Goal: Task Accomplishment & Management: Manage account settings

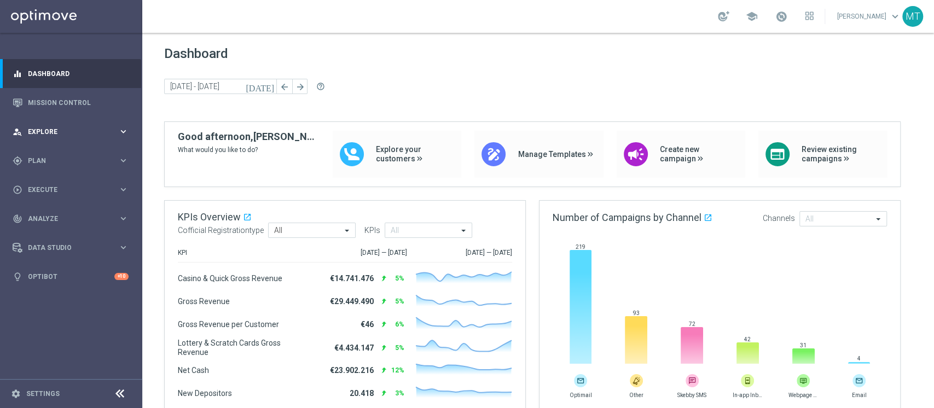
click at [61, 139] on div "person_search Explore keyboard_arrow_right" at bounding box center [70, 131] width 141 height 29
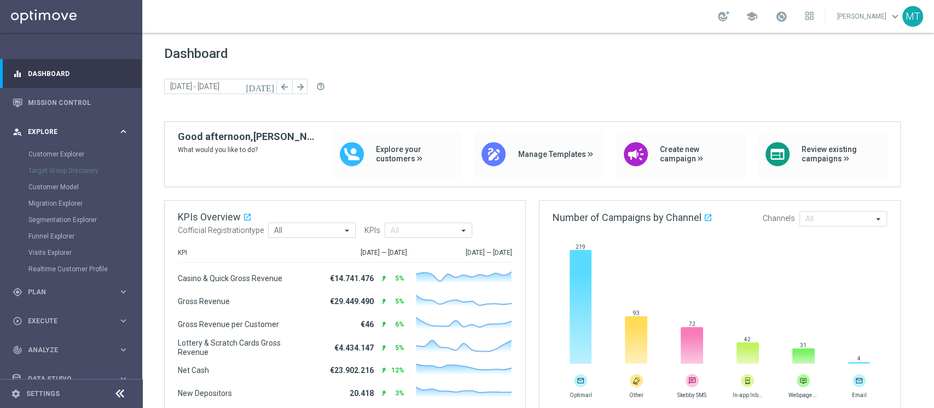
click at [62, 138] on div "person_search Explore keyboard_arrow_right" at bounding box center [70, 131] width 141 height 29
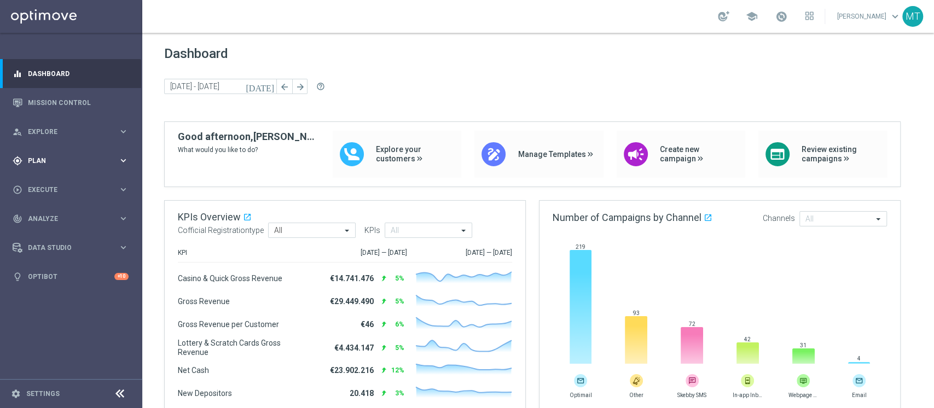
click at [45, 158] on span "Plan" at bounding box center [73, 161] width 90 height 7
click at [60, 187] on link "Target Groups" at bounding box center [70, 183] width 85 height 9
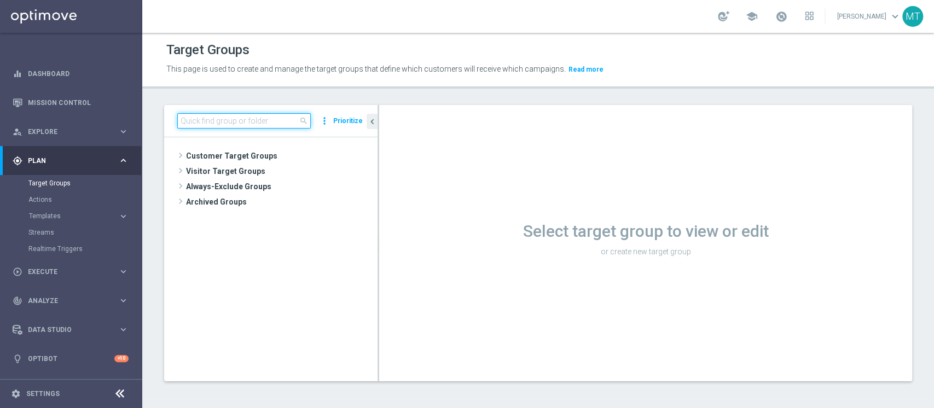
click at [238, 123] on input at bounding box center [243, 120] width 133 height 15
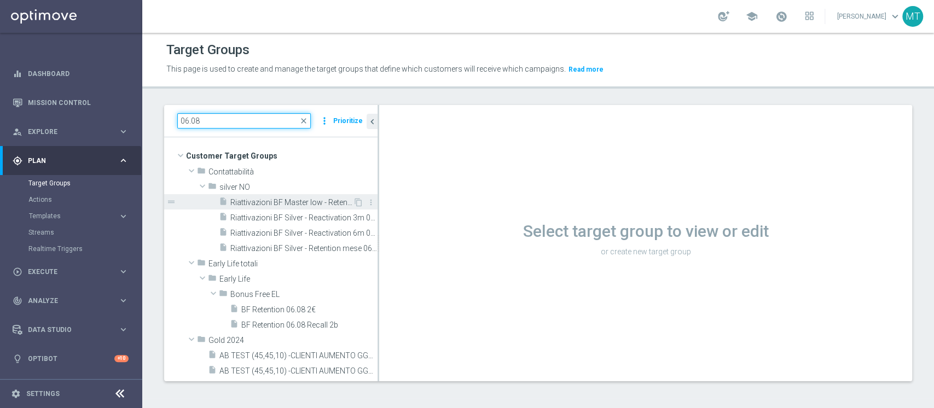
type input "06.08"
click at [291, 203] on span "Riattivazioni BF Master low - Retention mese 06.08" at bounding box center [291, 202] width 123 height 9
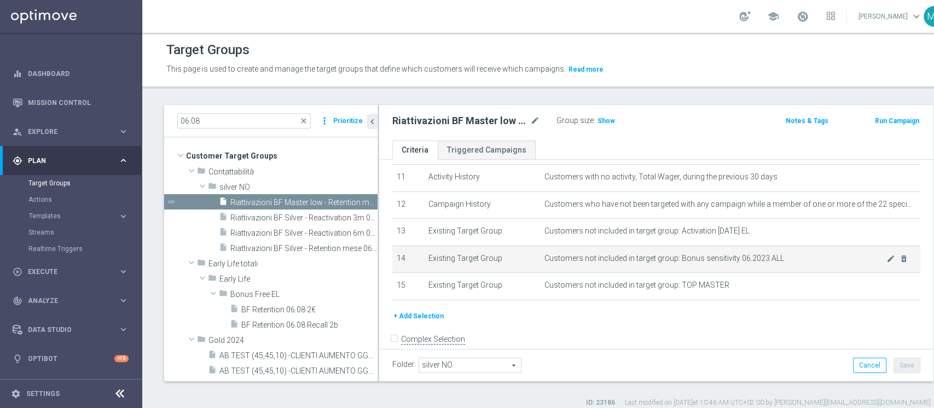
scroll to position [253, 0]
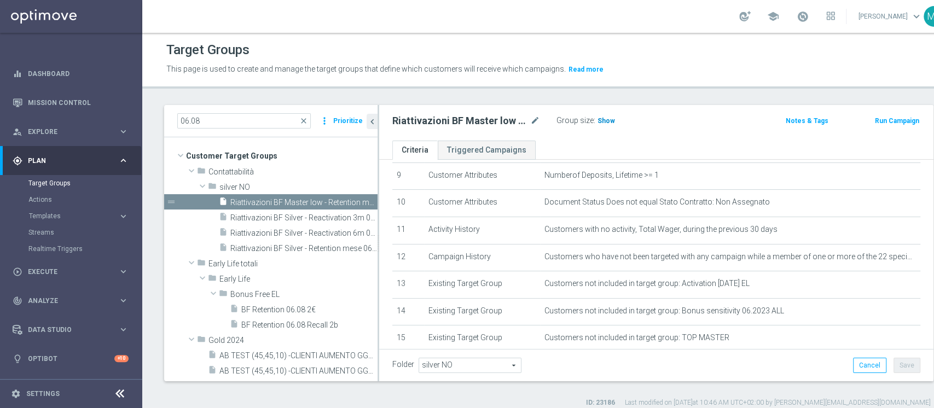
click at [606, 117] on span "Show" at bounding box center [606, 121] width 18 height 8
click at [354, 203] on icon "content_copy" at bounding box center [358, 202] width 9 height 9
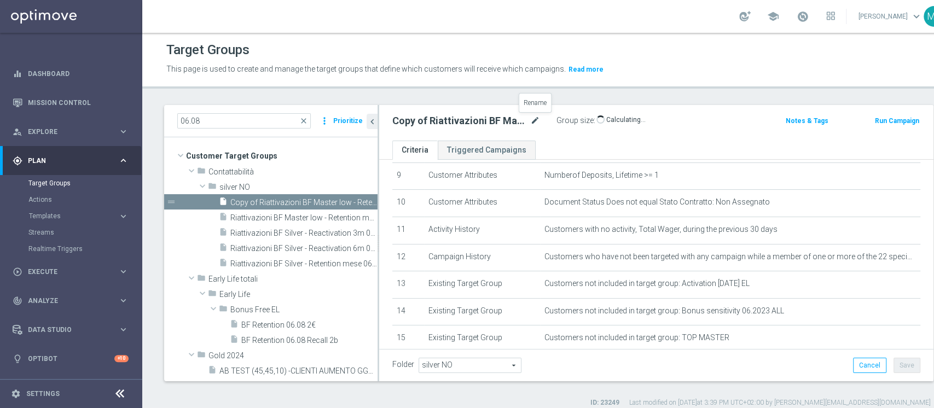
click at [537, 117] on icon "mode_edit" at bounding box center [535, 120] width 10 height 13
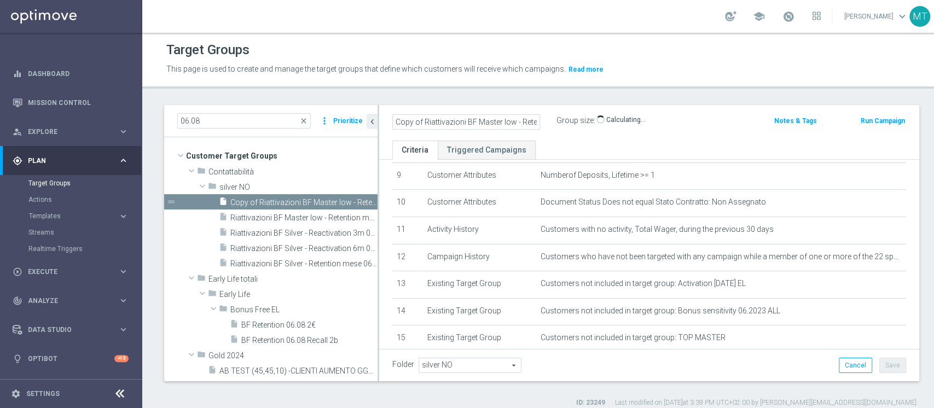
scroll to position [0, 56]
click at [401, 114] on input "Copy of Riattivazioni BF Master low - Retention mese 06.08" at bounding box center [466, 121] width 148 height 15
type input "Riattivazioni BF Master low - Retention mese 14.08"
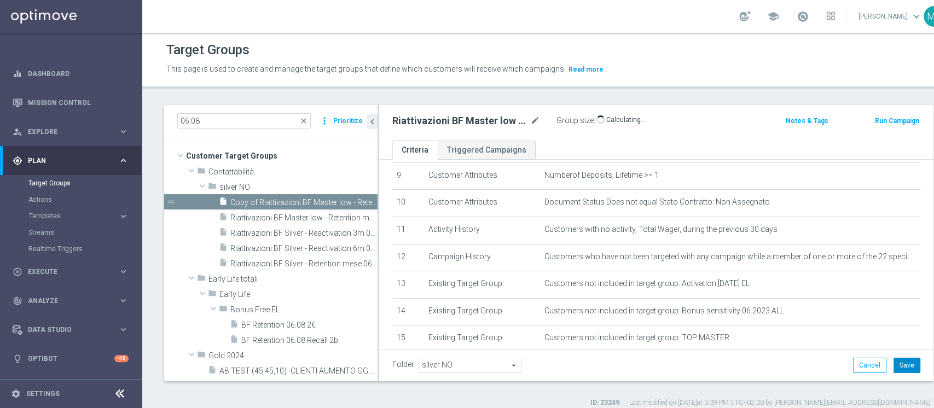
click at [893, 366] on button "Save" at bounding box center [906, 365] width 27 height 15
click at [468, 120] on h2 "Riattivazioni BF Master low - Retention mese 14.08" at bounding box center [460, 120] width 136 height 13
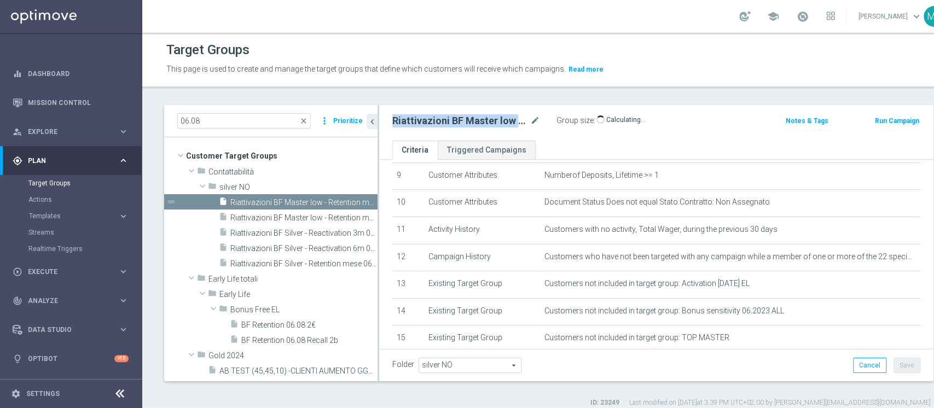
copy div "Riattivazioni BF Master low - Retention mese 14.08"
click at [354, 218] on icon "content_copy" at bounding box center [358, 217] width 9 height 9
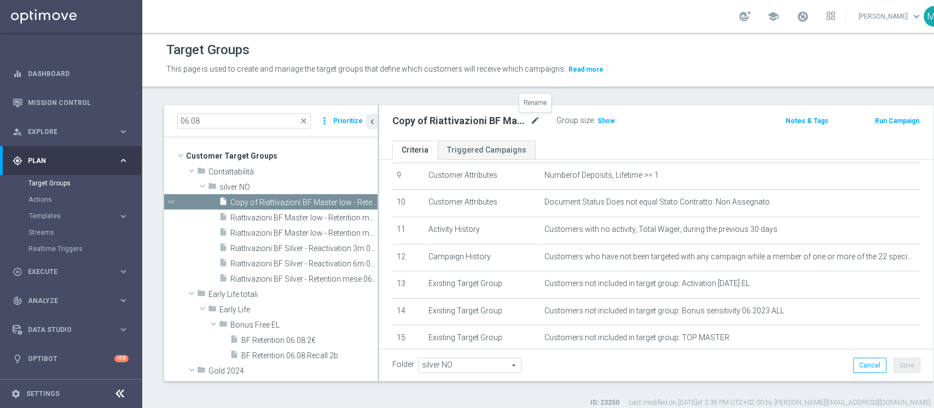
click at [535, 123] on icon "mode_edit" at bounding box center [535, 120] width 10 height 13
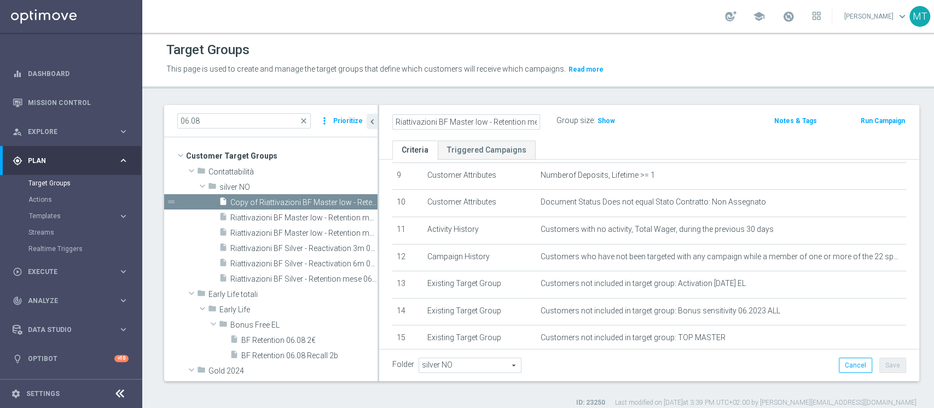
type input "Riattivazioni BF Master low - Retention mese 14.08"
click at [447, 121] on input "Riattivazioni BF Master low - Retention mese 14.08" at bounding box center [466, 121] width 148 height 15
click at [839, 358] on button "Cancel" at bounding box center [855, 365] width 33 height 15
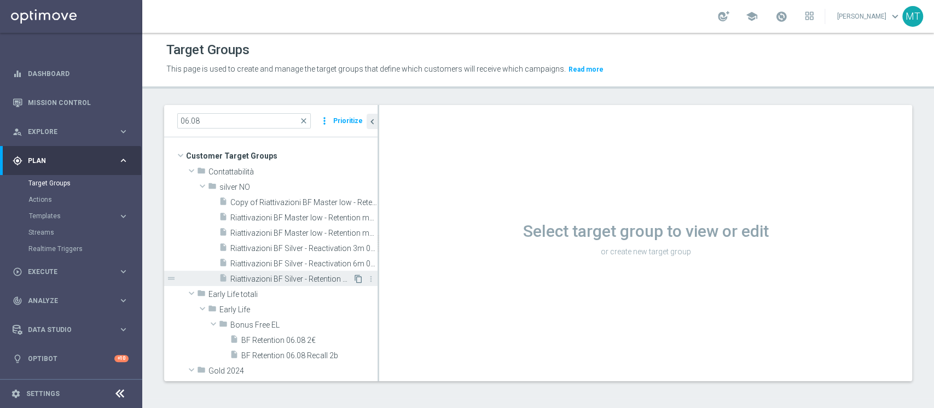
click at [354, 277] on icon "content_copy" at bounding box center [358, 279] width 9 height 9
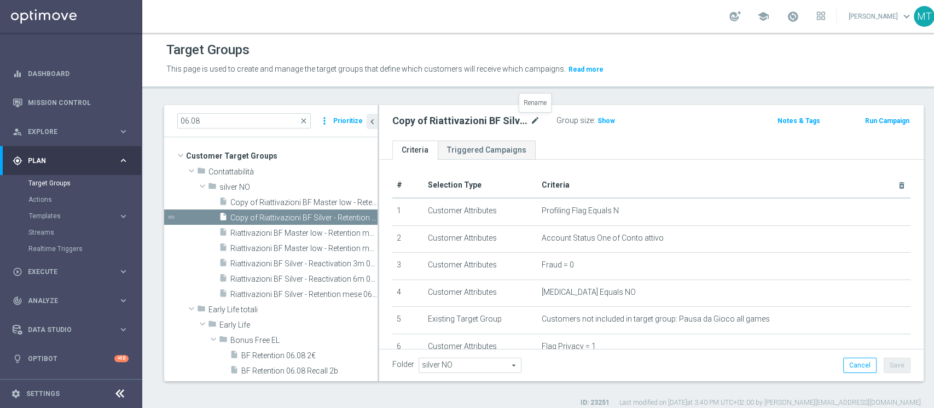
click at [531, 119] on icon "mode_edit" at bounding box center [535, 120] width 10 height 13
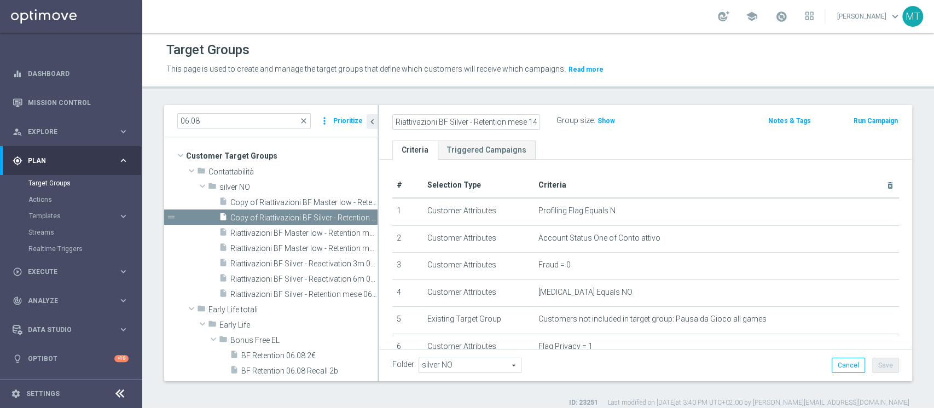
type input "Riattivazioni BF Silver - Retention mese 14.08"
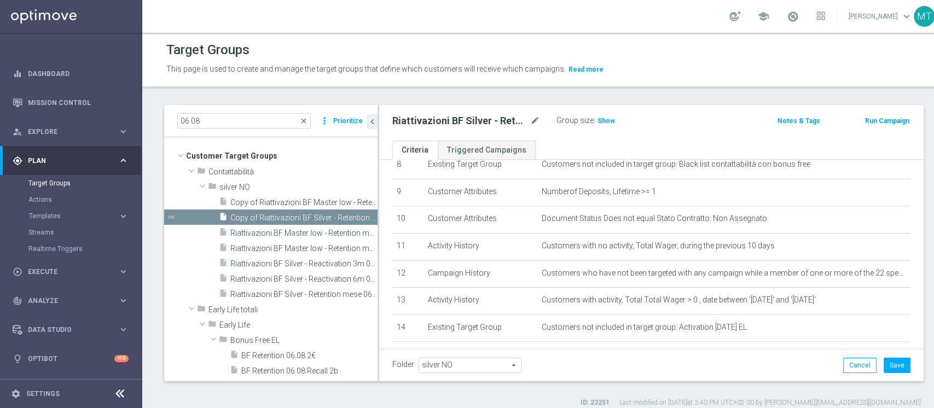
scroll to position [237, 0]
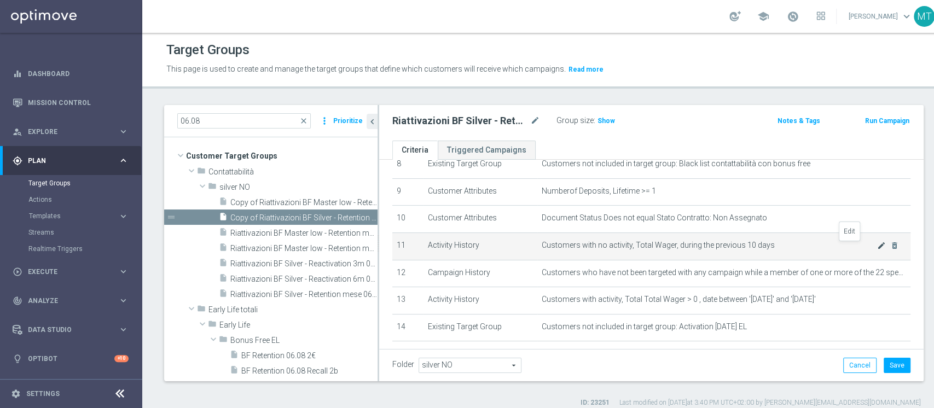
click at [877, 247] on icon "mode_edit" at bounding box center [881, 245] width 9 height 9
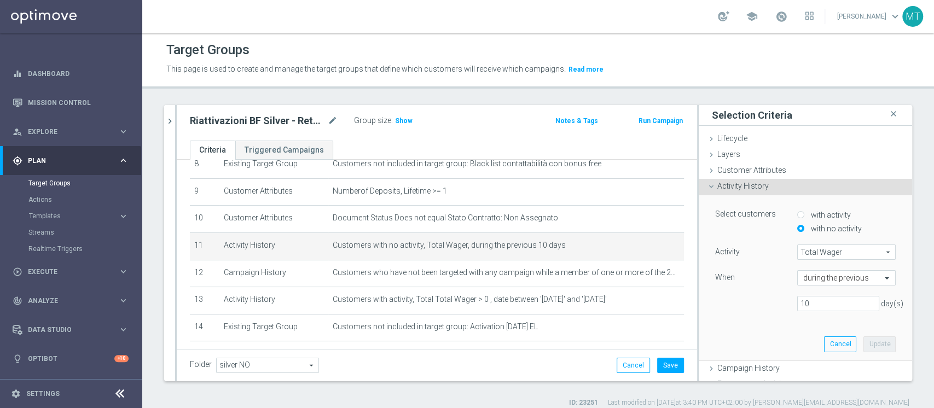
click at [819, 286] on div "When during the previous" at bounding box center [805, 279] width 197 height 18
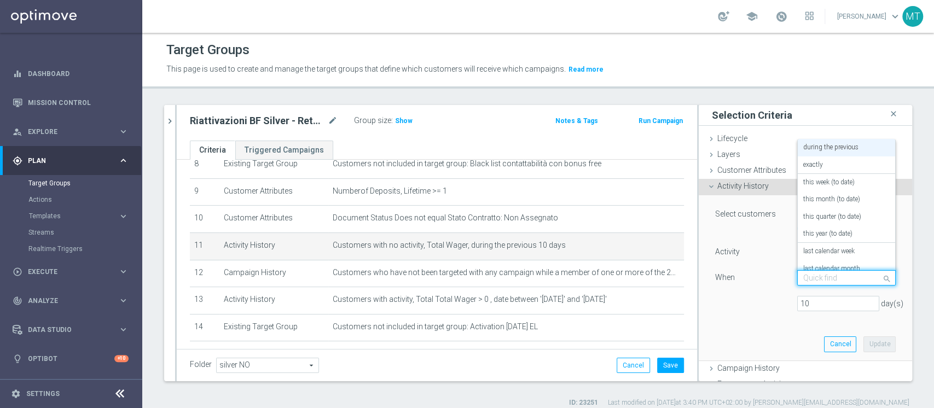
click at [826, 281] on input "text" at bounding box center [835, 278] width 65 height 10
click at [809, 161] on label "this month (to date)" at bounding box center [831, 158] width 57 height 9
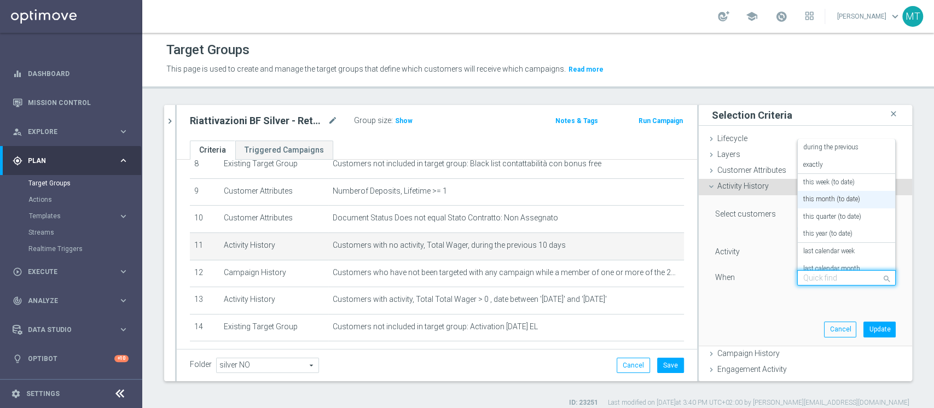
click at [824, 271] on div "Quick find this month (to date)" at bounding box center [846, 277] width 98 height 15
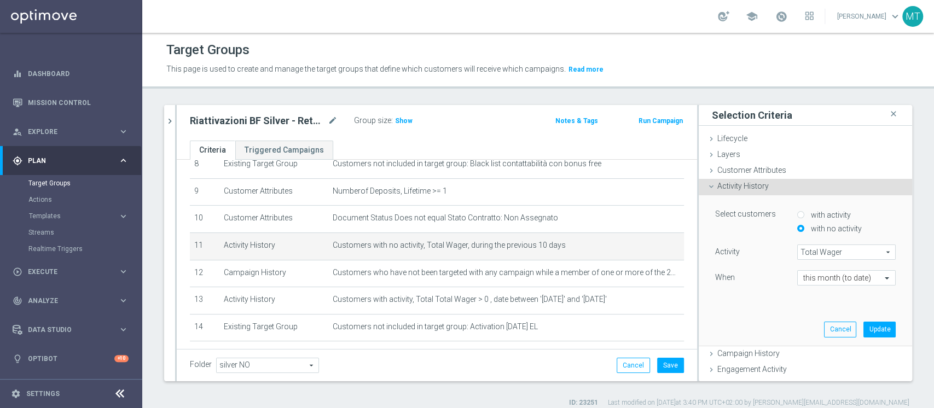
click at [780, 329] on div "Select customers with activity with no activity Activity Total Wager Total Wage…" at bounding box center [805, 270] width 197 height 150
click at [863, 336] on button "Update" at bounding box center [879, 329] width 32 height 15
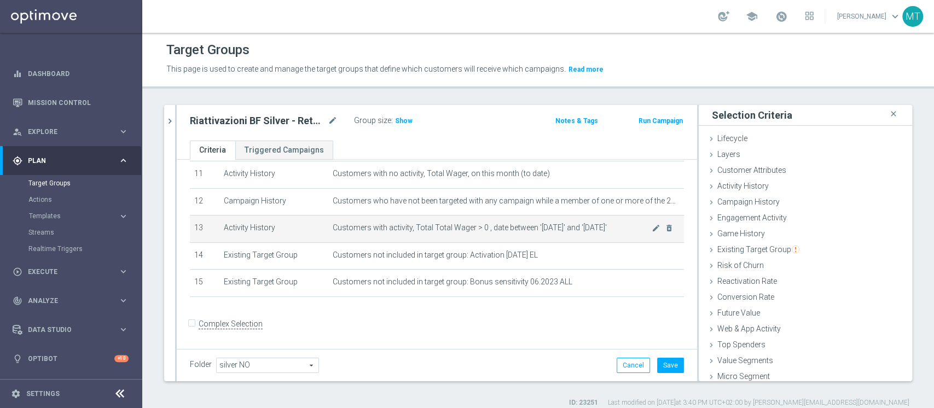
scroll to position [310, 0]
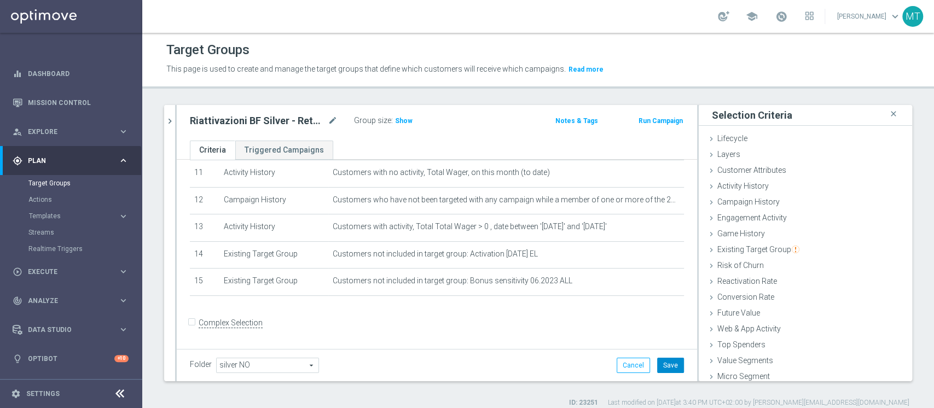
click at [657, 365] on button "Save" at bounding box center [670, 365] width 27 height 15
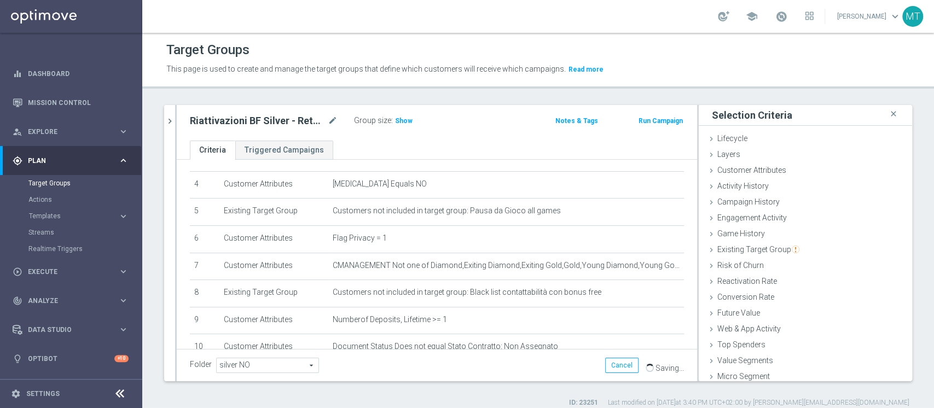
scroll to position [4, 0]
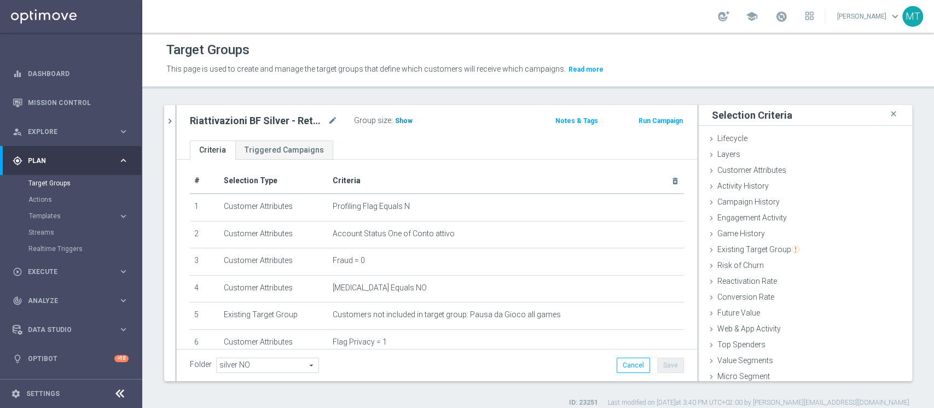
click at [399, 124] on span "Show" at bounding box center [404, 121] width 18 height 8
click at [264, 123] on h2 "Riattivazioni BF Silver - Retention mese 14.08" at bounding box center [258, 120] width 136 height 13
copy div "Riattivazioni BF Silver - Retention mese 14.08"
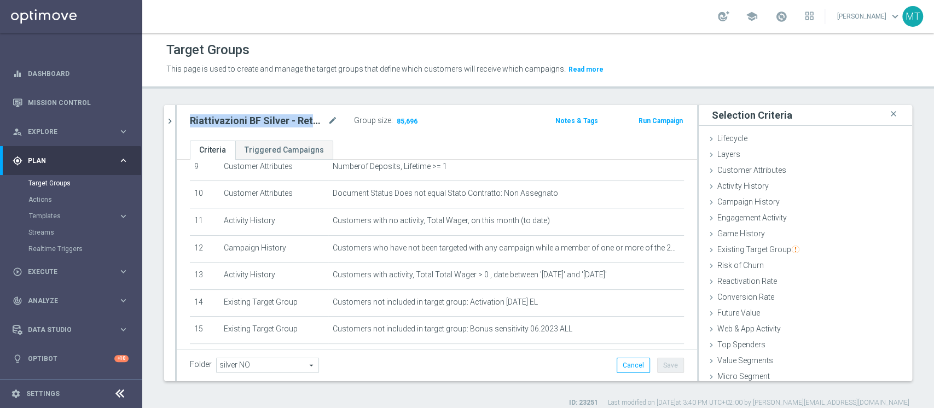
scroll to position [310, 0]
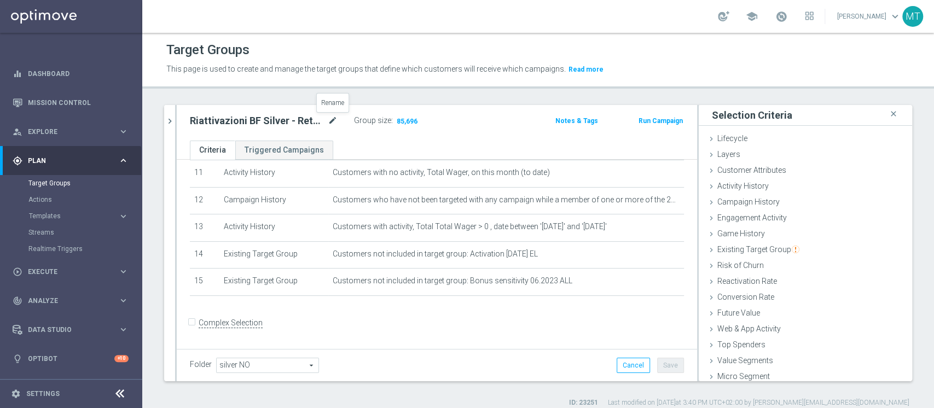
click at [335, 119] on icon "mode_edit" at bounding box center [333, 120] width 10 height 13
type input "Riattivazioni BF Silver - Retention mese 14.08 top"
click at [731, 238] on div "Game History done" at bounding box center [805, 234] width 213 height 16
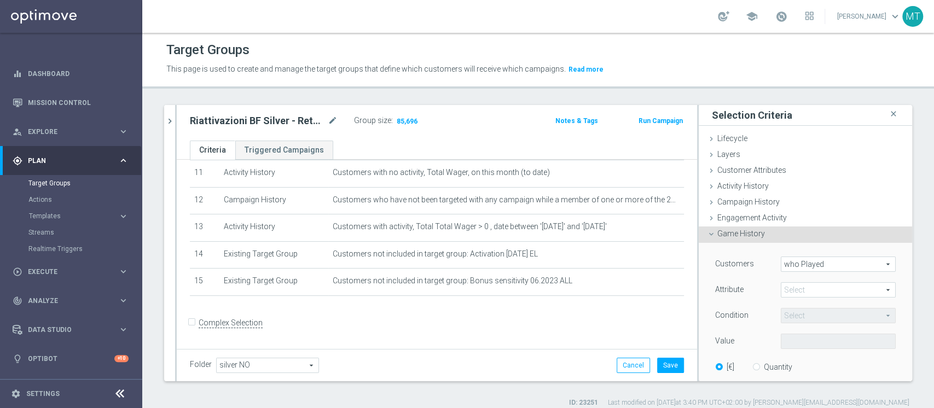
click at [789, 267] on span "who Played" at bounding box center [838, 264] width 114 height 14
click at [796, 293] on span at bounding box center [838, 290] width 114 height 14
click at [754, 293] on div "Attribute" at bounding box center [740, 291] width 66 height 18
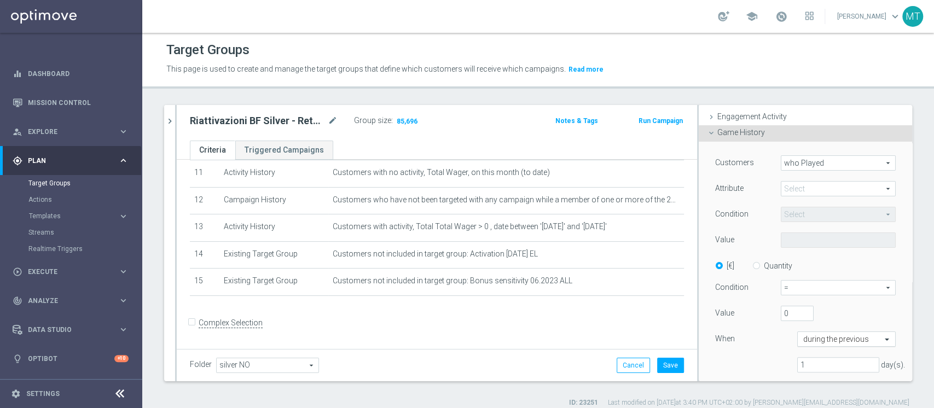
scroll to position [301, 0]
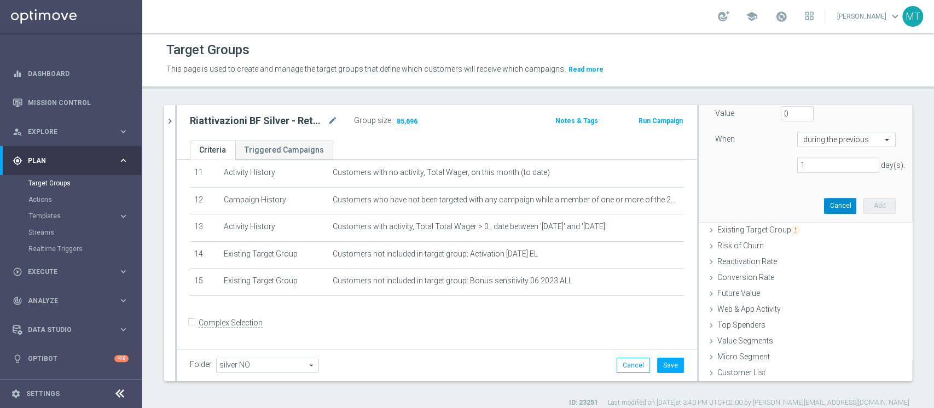
click at [824, 211] on button "Cancel" at bounding box center [840, 205] width 32 height 15
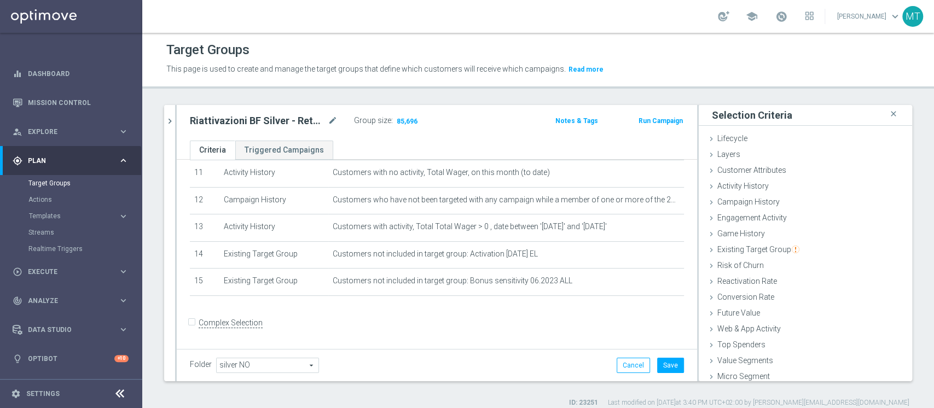
scroll to position [0, 0]
click at [720, 198] on span "Campaign History" at bounding box center [748, 201] width 62 height 9
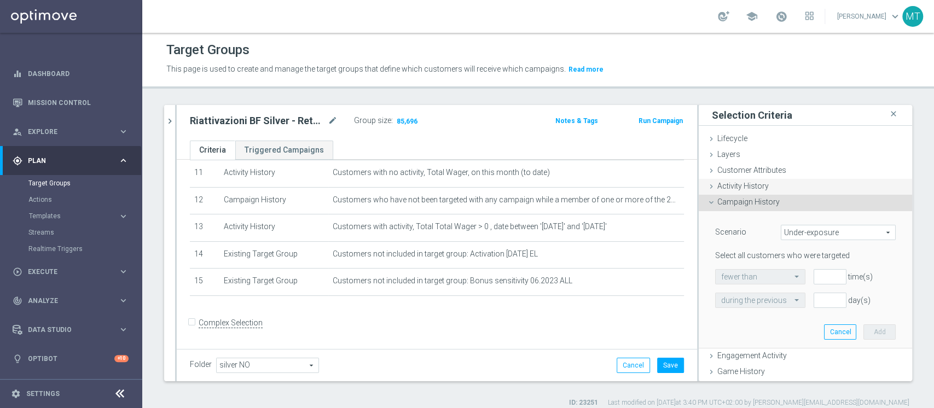
click at [718, 189] on span "Activity History" at bounding box center [742, 186] width 51 height 9
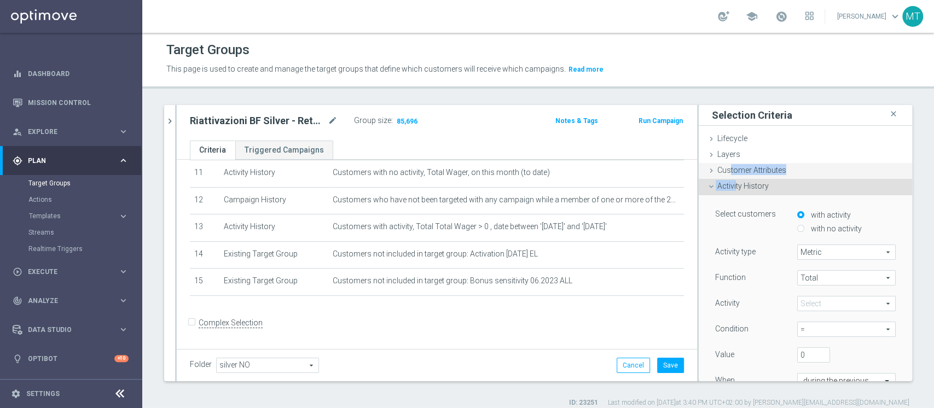
drag, startPoint x: 725, startPoint y: 187, endPoint x: 718, endPoint y: 166, distance: 22.5
click at [718, 166] on ul "Lifecycle done Cancel Add Layers done Cancel Add Customer Attributes done" at bounding box center [805, 400] width 213 height 539
click at [718, 166] on span "Customer Attributes" at bounding box center [751, 170] width 69 height 9
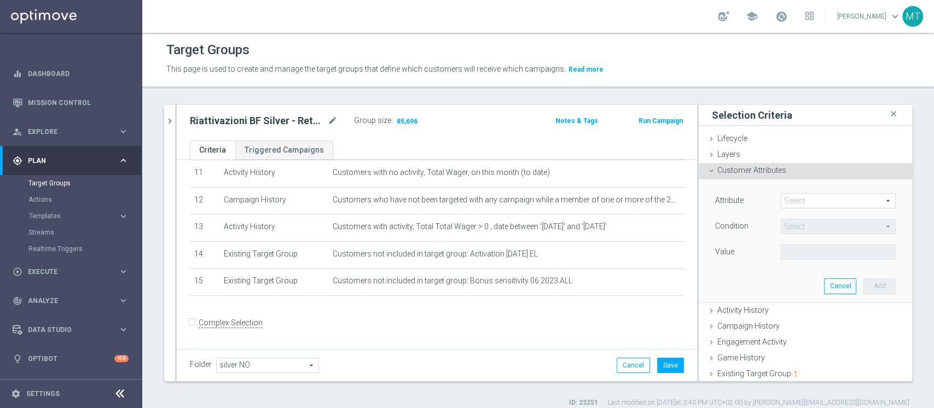
click at [788, 203] on span at bounding box center [838, 201] width 114 height 14
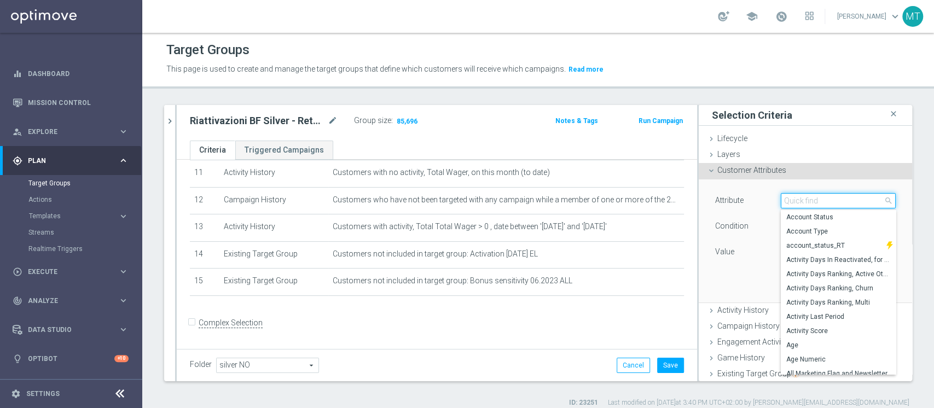
click at [788, 203] on input "search" at bounding box center [838, 200] width 115 height 15
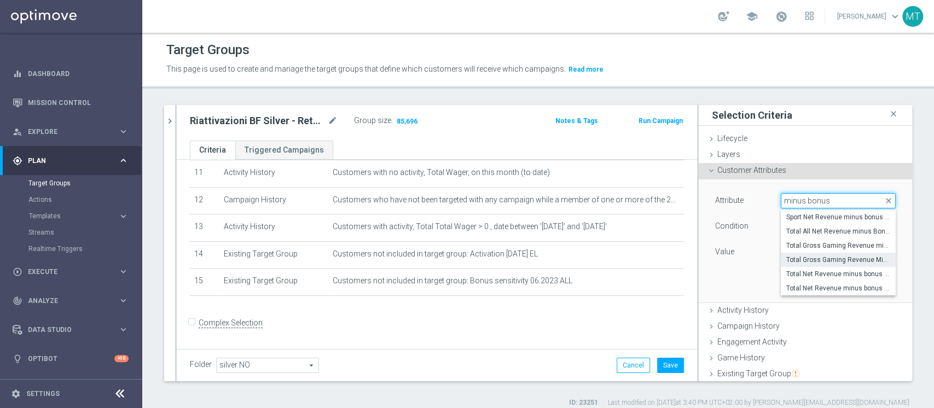
type input "minus bonus"
click at [842, 260] on span "Total Gross Gaming Revenue Minus Bonus Wagared" at bounding box center [838, 259] width 104 height 9
type input "Total Gross Gaming Revenue Minus Bonus Wagared"
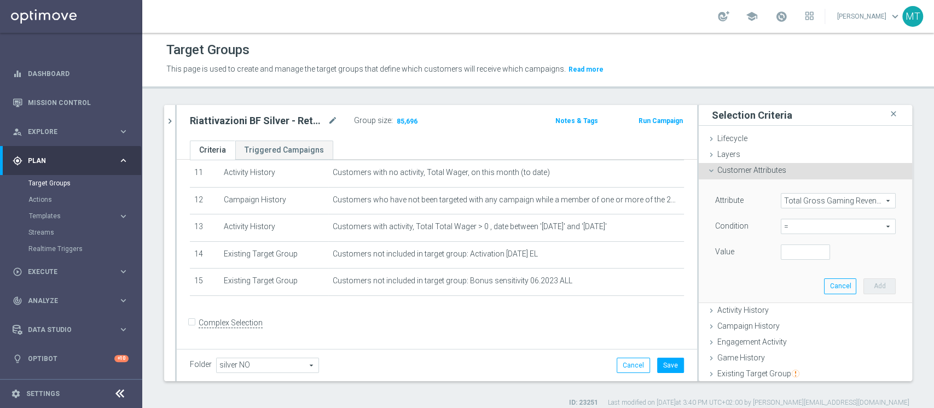
click at [781, 230] on span "=" at bounding box center [838, 226] width 114 height 14
click at [786, 315] on span ">=" at bounding box center [838, 314] width 104 height 9
type input ">="
click at [787, 256] on input "number" at bounding box center [805, 252] width 49 height 15
type input "50"
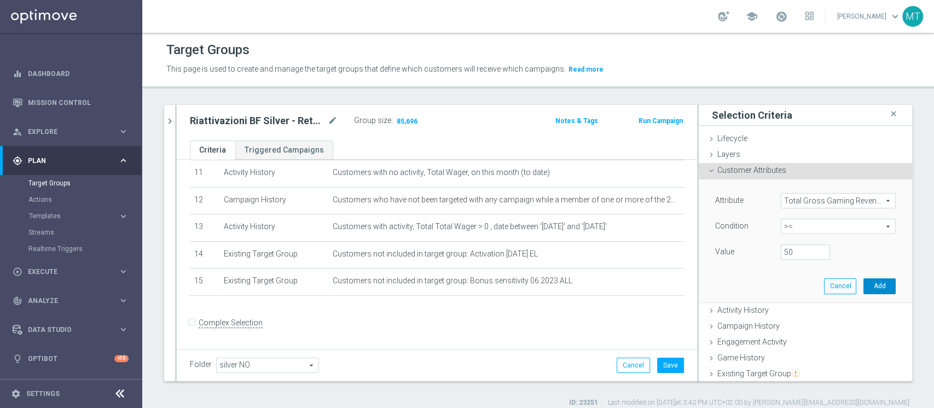
click at [863, 286] on button "Add" at bounding box center [879, 285] width 32 height 15
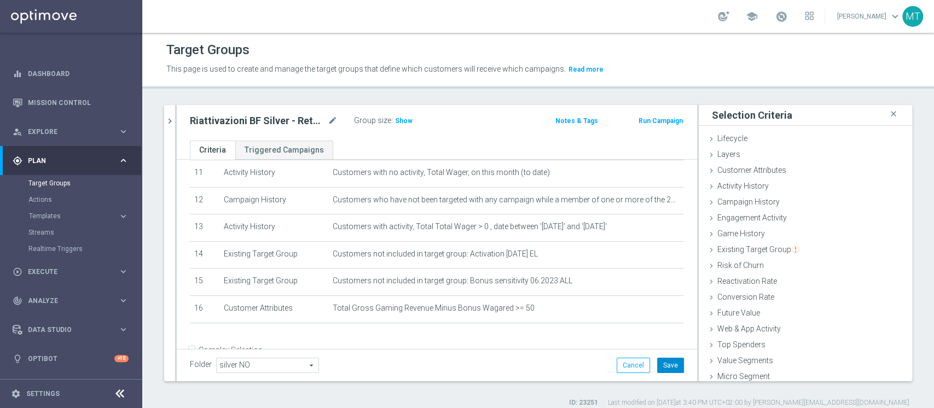
click at [662, 361] on button "Save" at bounding box center [670, 365] width 27 height 15
click at [403, 125] on h3 "Show" at bounding box center [404, 121] width 20 height 12
click at [289, 113] on div "Riattivazioni BF Silver - Retention mese 14.08 top mode_edit" at bounding box center [272, 120] width 164 height 15
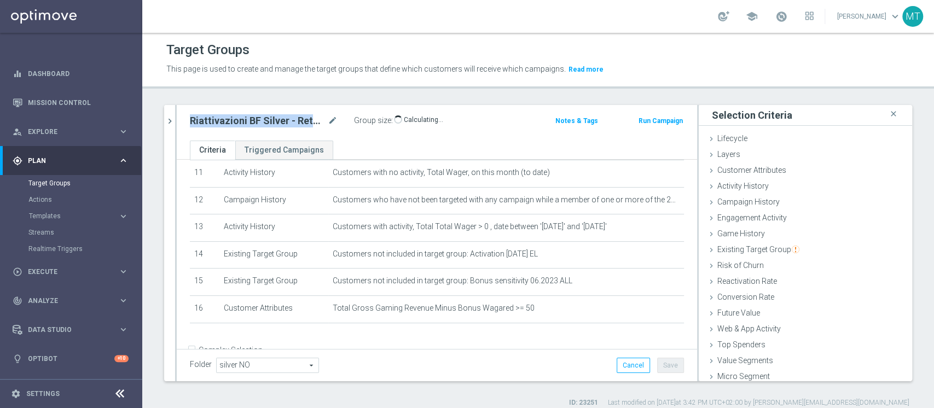
copy div "Riattivazioni BF Silver - Retention mese 14.08 top"
click at [172, 125] on icon "chevron_right" at bounding box center [170, 121] width 10 height 10
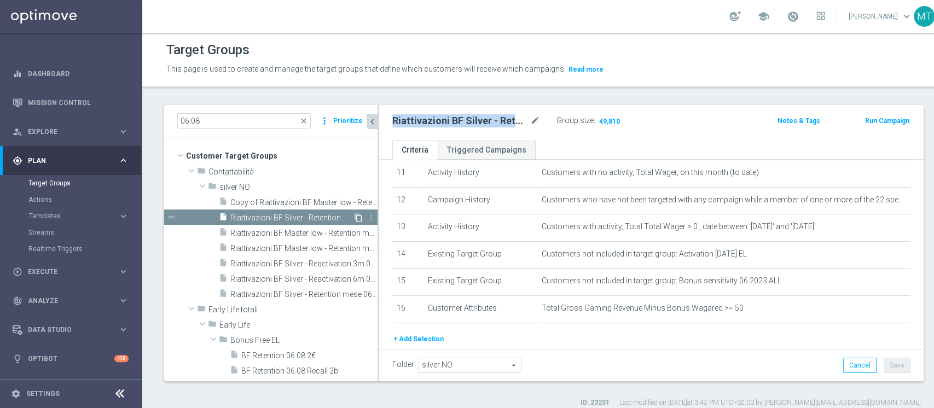
click at [354, 216] on icon "content_copy" at bounding box center [358, 217] width 9 height 9
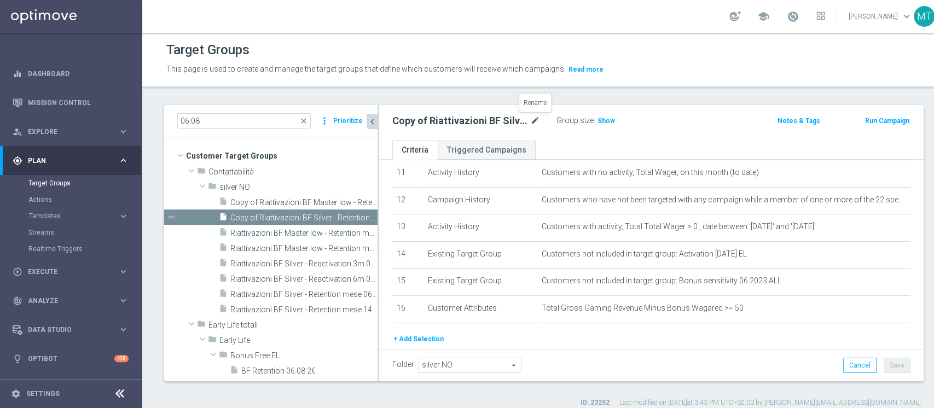
click at [531, 120] on icon "mode_edit" at bounding box center [535, 120] width 10 height 13
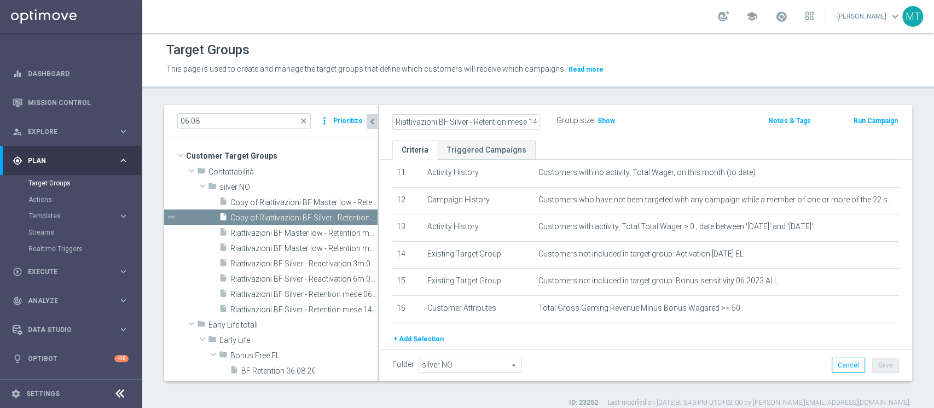
type input "Riattivazioni BF Silver - Retention mese 14.08 low"
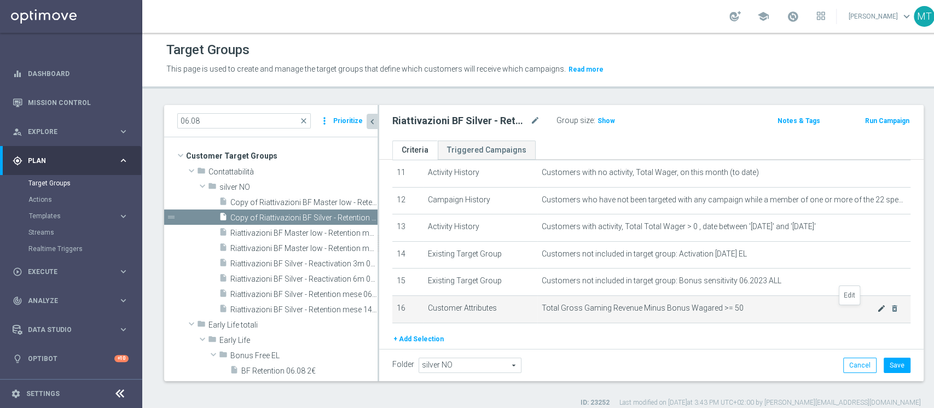
click at [877, 313] on icon "mode_edit" at bounding box center [881, 308] width 9 height 9
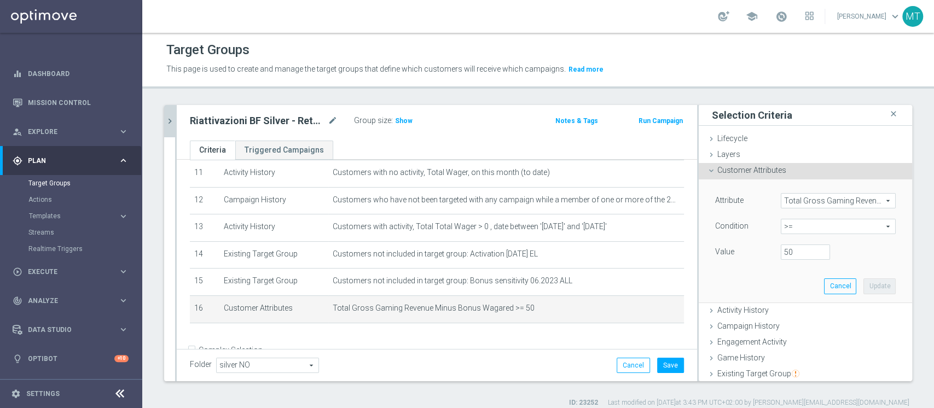
click at [789, 230] on span ">=" at bounding box center [838, 226] width 114 height 14
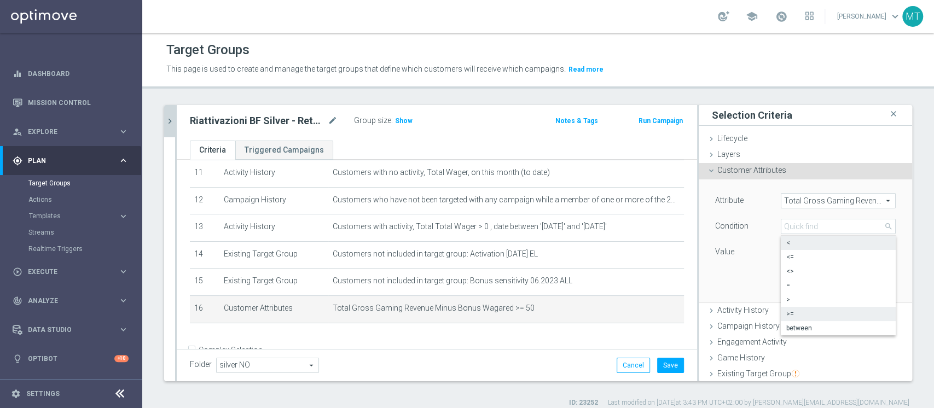
click at [794, 242] on span "<" at bounding box center [838, 242] width 104 height 9
type input "<"
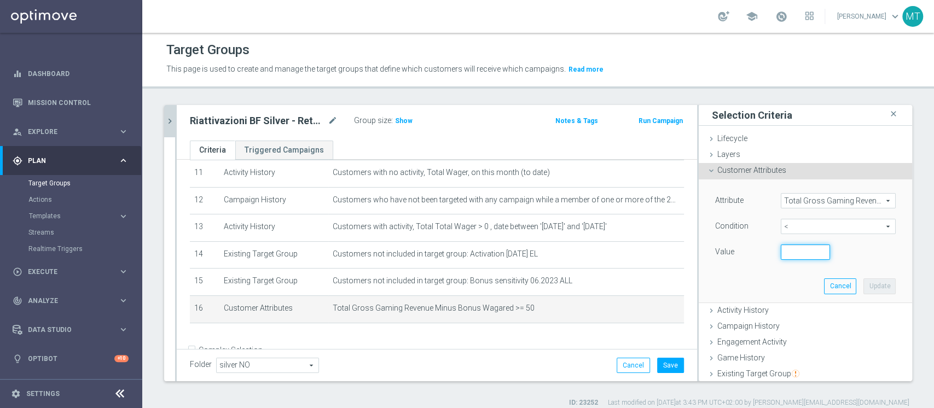
click at [783, 255] on input "number" at bounding box center [805, 252] width 49 height 15
type input "50"
click at [863, 286] on button "Update" at bounding box center [879, 285] width 32 height 15
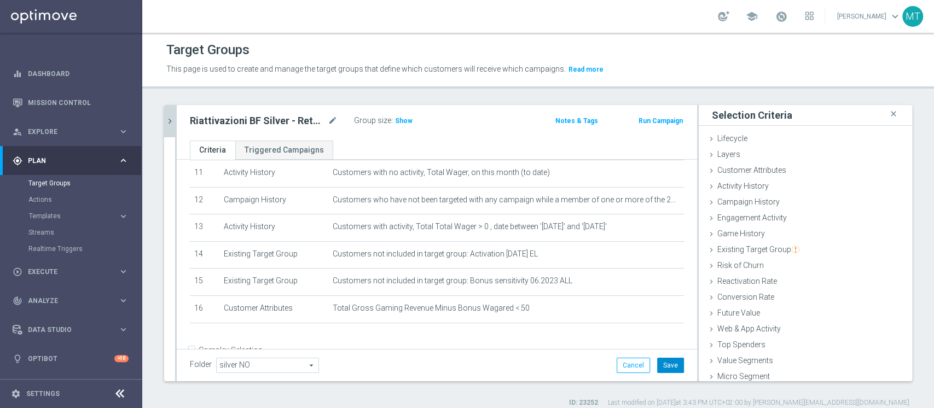
click at [671, 366] on button "Save" at bounding box center [670, 365] width 27 height 15
click at [404, 119] on span "Show" at bounding box center [404, 121] width 18 height 8
click at [299, 114] on h2 "Riattivazioni BF Silver - Retention mese 14.08 low" at bounding box center [258, 120] width 136 height 13
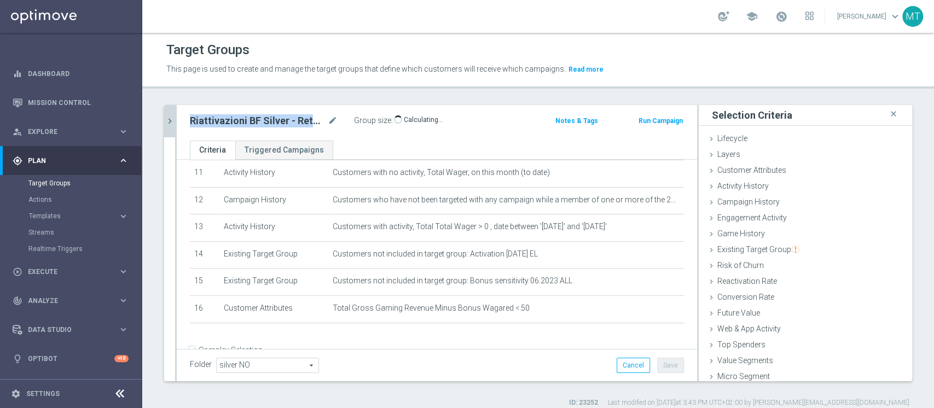
copy div "Riattivazioni BF Silver - Retention mese 14.08 low"
click at [174, 110] on button "chevron_right" at bounding box center [169, 121] width 11 height 32
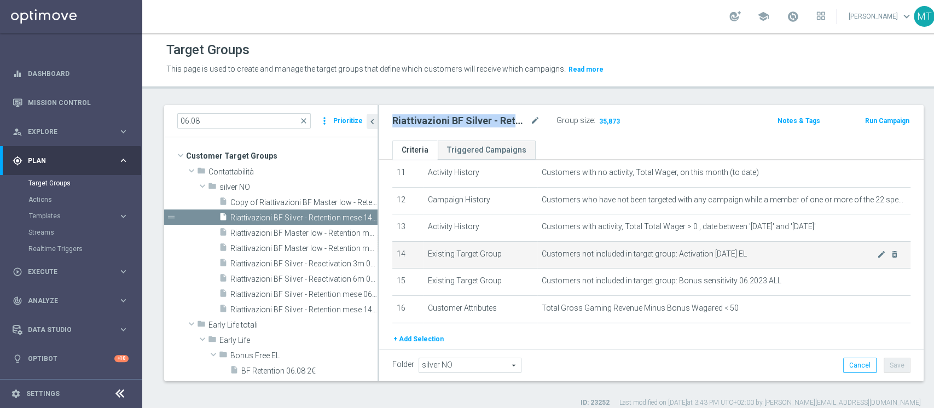
scroll to position [284, 0]
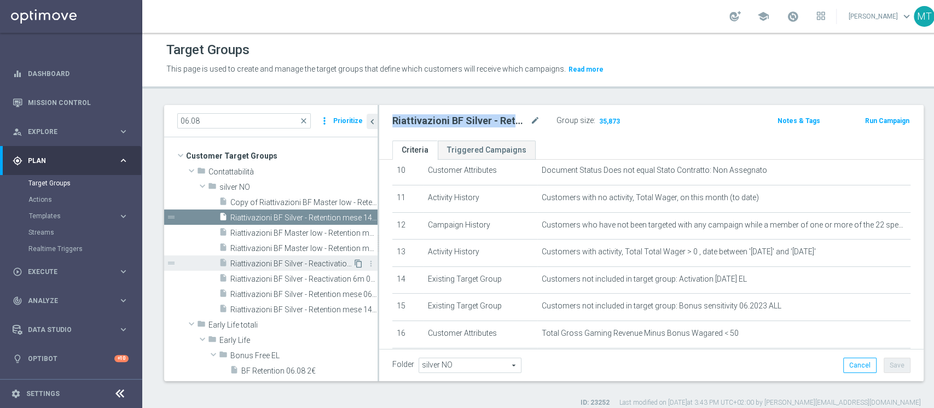
click at [354, 262] on icon "content_copy" at bounding box center [358, 263] width 9 height 9
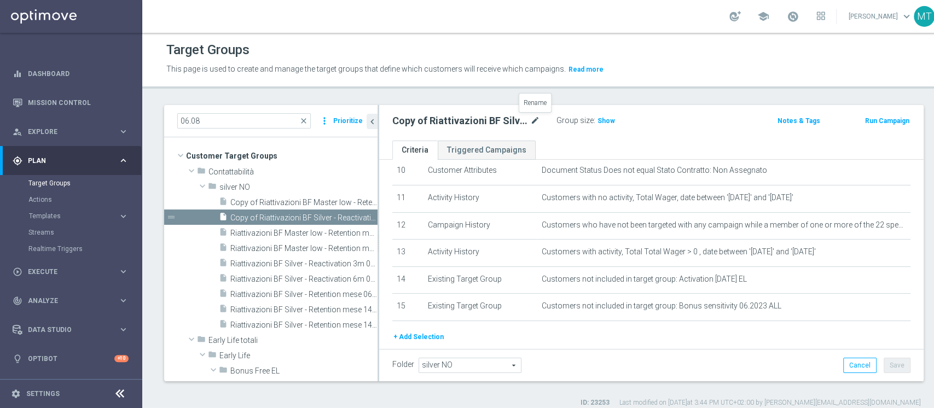
click at [532, 125] on icon "mode_edit" at bounding box center [535, 120] width 10 height 13
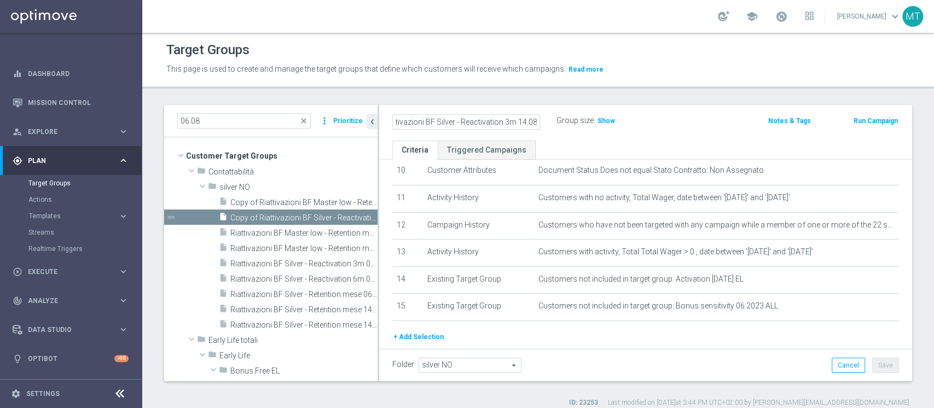
scroll to position [0, 24]
type input "Riattivazioni BF Silver - Reactivation 3m 14.08 top"
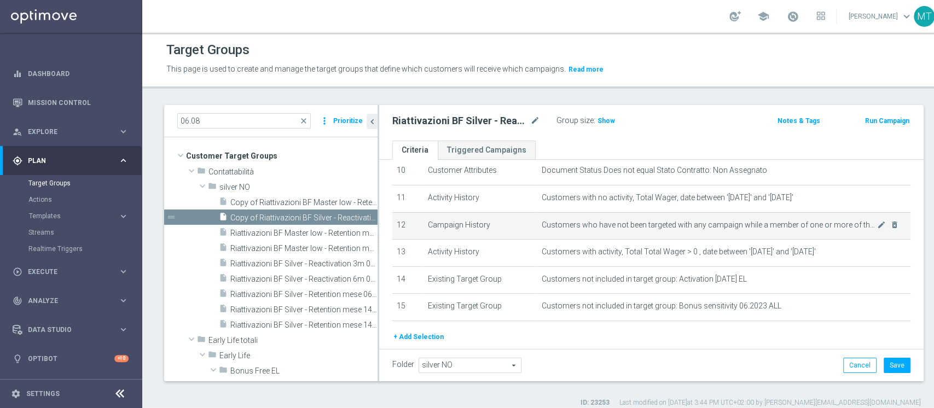
scroll to position [321, 0]
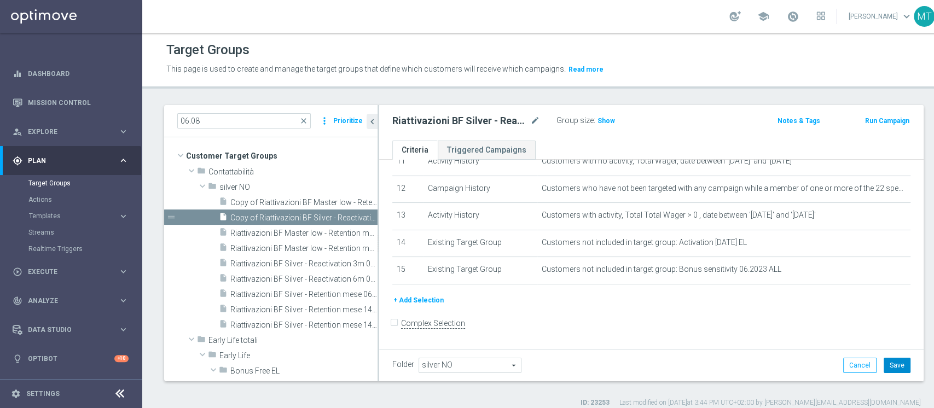
click at [883, 363] on button "Save" at bounding box center [896, 365] width 27 height 15
click at [607, 119] on span "Show" at bounding box center [606, 121] width 18 height 8
click at [463, 118] on h2 "Riattivazioni BF Silver - Reactivation 3m 14.08 top" at bounding box center [460, 120] width 136 height 13
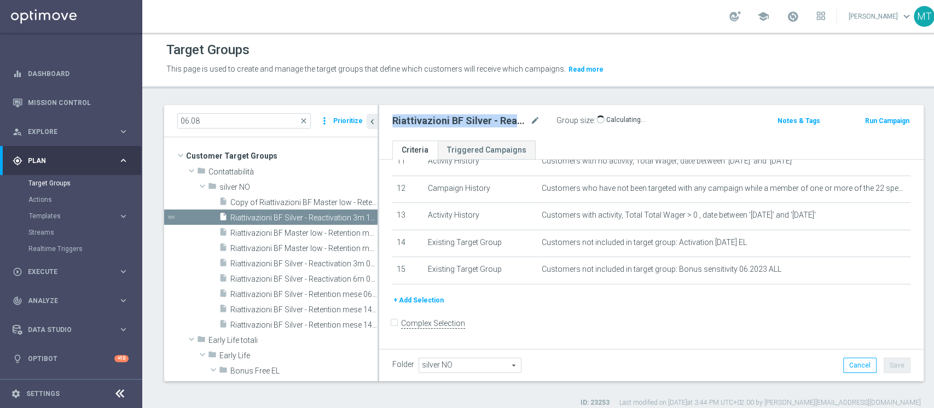
copy div "Riattivazioni BF Silver - Reactivation 3m 14.08 top"
click at [431, 306] on button "+ Add Selection" at bounding box center [418, 300] width 53 height 12
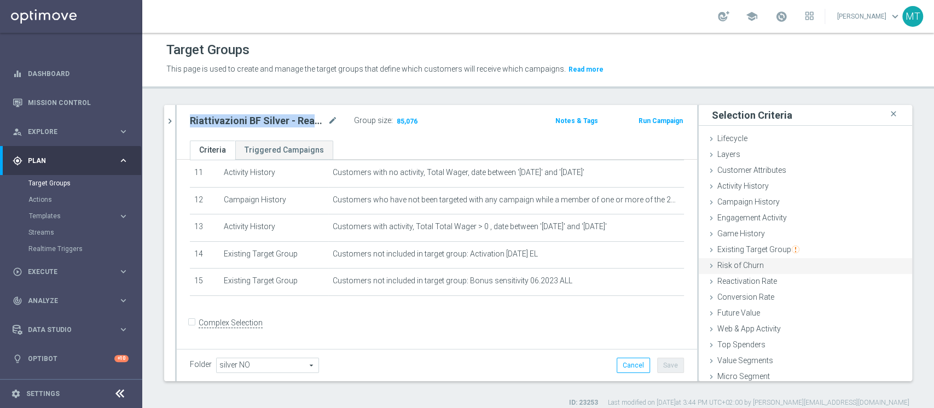
scroll to position [20, 0]
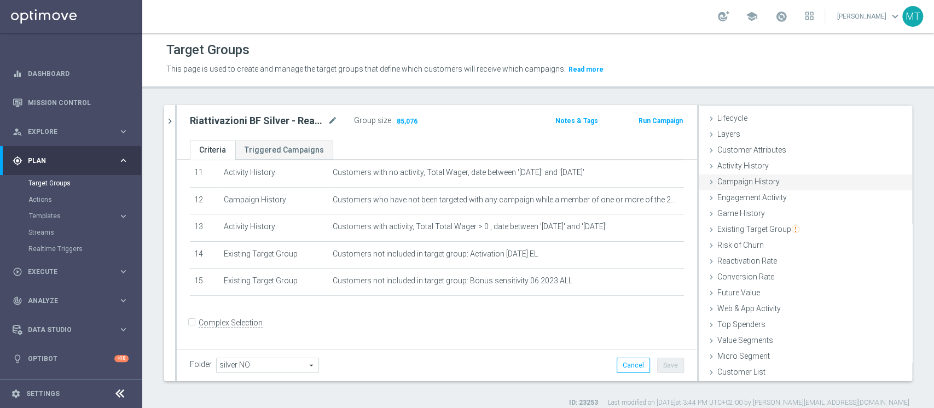
click at [726, 189] on div "Campaign History done" at bounding box center [805, 182] width 213 height 16
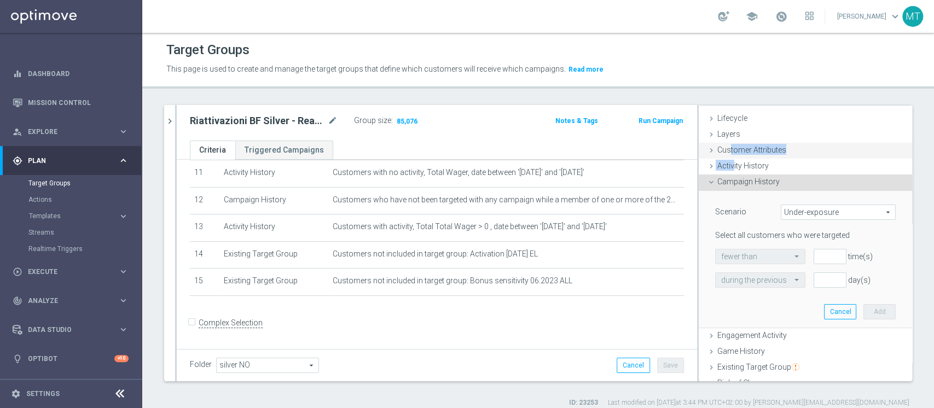
drag, startPoint x: 722, startPoint y: 161, endPoint x: 718, endPoint y: 154, distance: 7.9
click at [718, 154] on ul "Lifecycle done Cancel Add Layers done Cancel Add Customer Attributes done" at bounding box center [805, 315] width 213 height 408
click at [718, 154] on div "Customer Attributes done selection updated" at bounding box center [805, 151] width 213 height 16
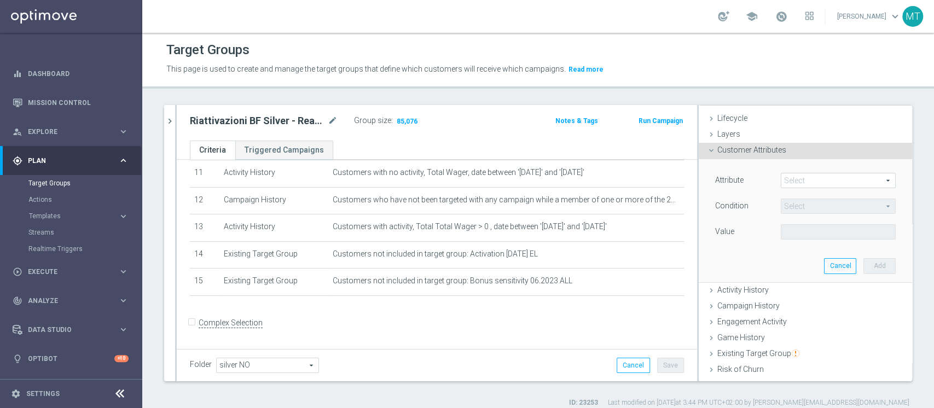
click at [789, 184] on span at bounding box center [838, 180] width 114 height 14
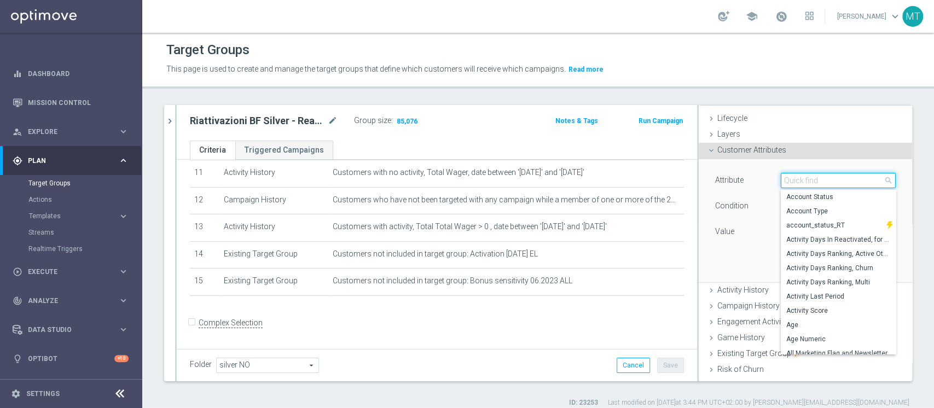
click at [789, 184] on input "search" at bounding box center [838, 180] width 115 height 15
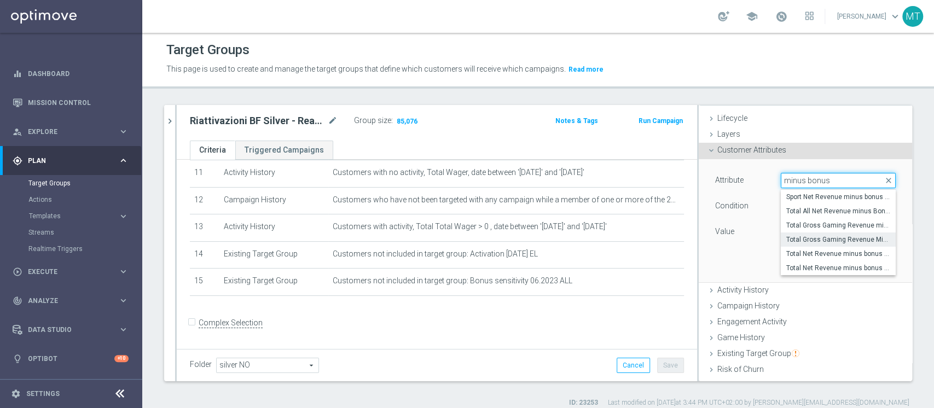
type input "minus bonus"
click at [801, 235] on span "Total Gross Gaming Revenue Minus Bonus Wagared" at bounding box center [838, 239] width 104 height 9
type input "Total Gross Gaming Revenue Minus Bonus Wagared"
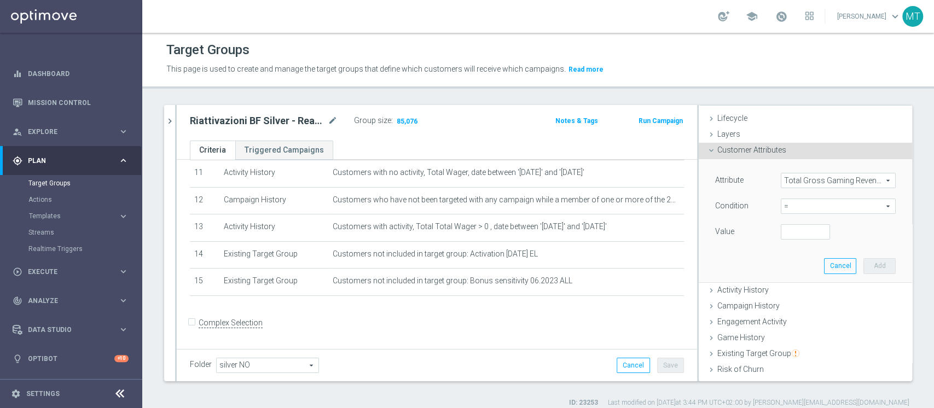
click at [783, 208] on span "=" at bounding box center [838, 206] width 114 height 14
click at [788, 290] on span ">=" at bounding box center [838, 293] width 104 height 9
type input ">="
click at [792, 232] on input "number" at bounding box center [805, 231] width 49 height 15
type input "50"
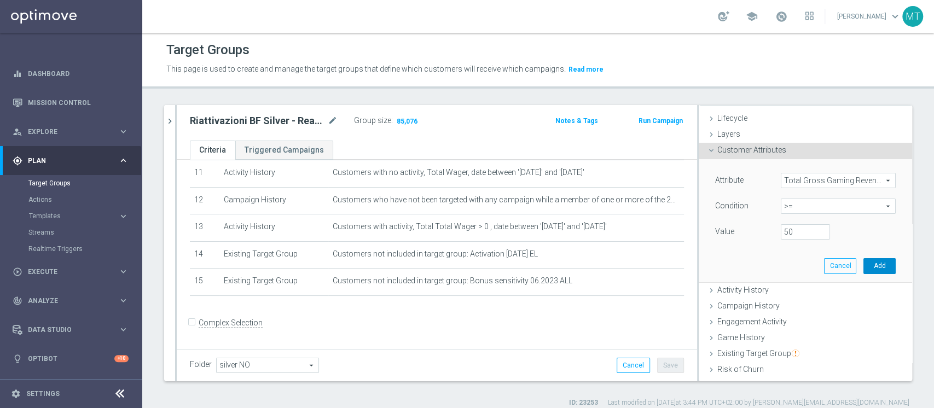
click at [863, 260] on button "Add" at bounding box center [879, 265] width 32 height 15
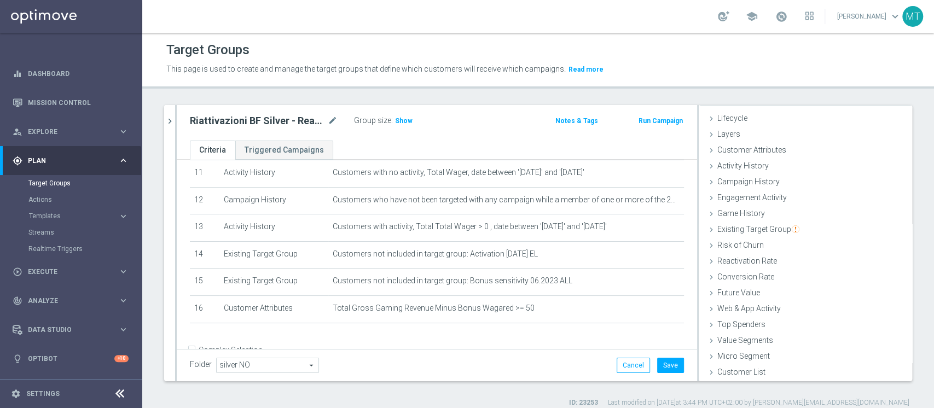
click at [659, 372] on div "Folder silver NO silver NO arrow_drop_down search Cancel Save Saving..." at bounding box center [437, 365] width 520 height 32
click at [657, 366] on button "Save" at bounding box center [670, 365] width 27 height 15
click at [406, 126] on h3 "Show" at bounding box center [404, 121] width 20 height 12
click at [167, 121] on icon "chevron_right" at bounding box center [170, 121] width 10 height 10
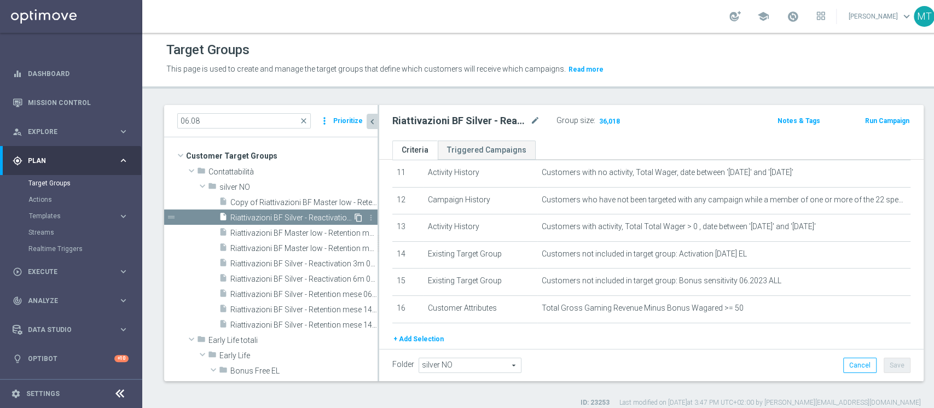
click at [354, 217] on icon "content_copy" at bounding box center [358, 217] width 9 height 9
click at [535, 119] on icon "mode_edit" at bounding box center [535, 120] width 10 height 13
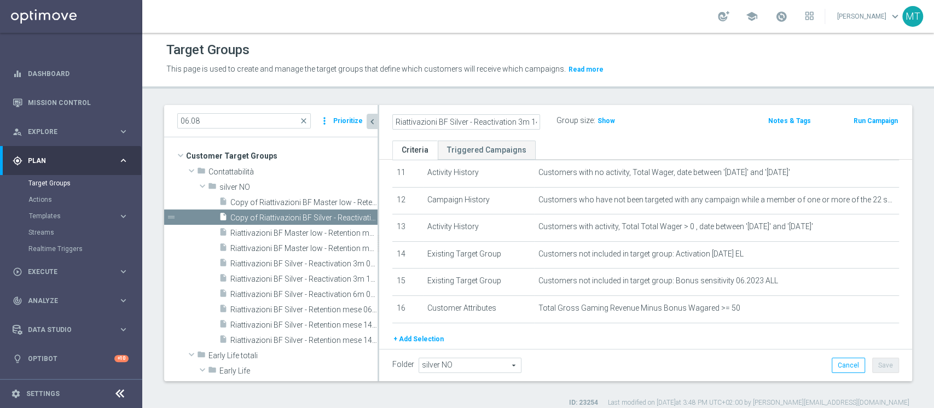
type input "Riattivazioni BF Silver - Reactivation 3m 14.08 low"
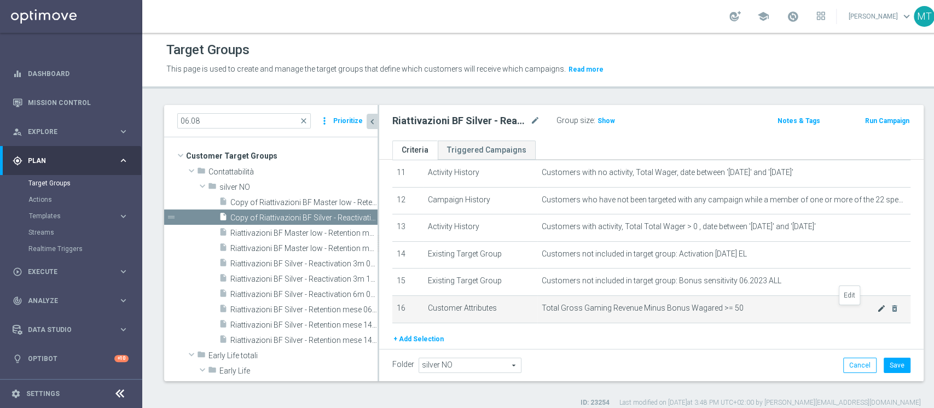
click at [877, 312] on icon "mode_edit" at bounding box center [881, 308] width 9 height 9
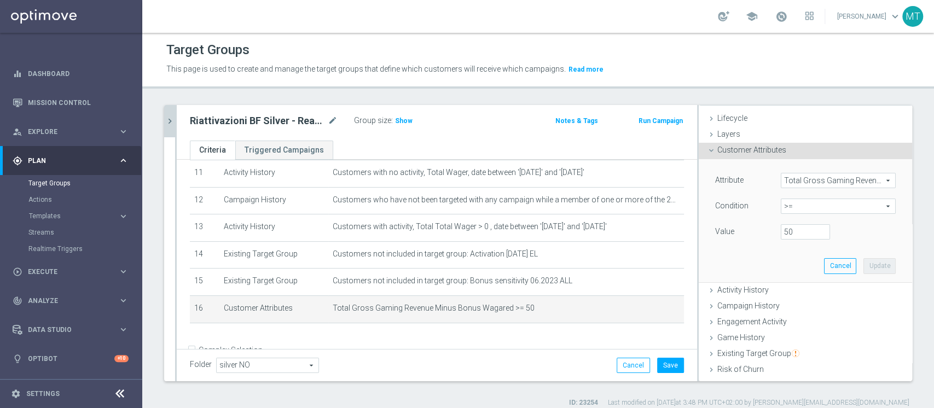
click at [790, 210] on span ">=" at bounding box center [838, 206] width 114 height 14
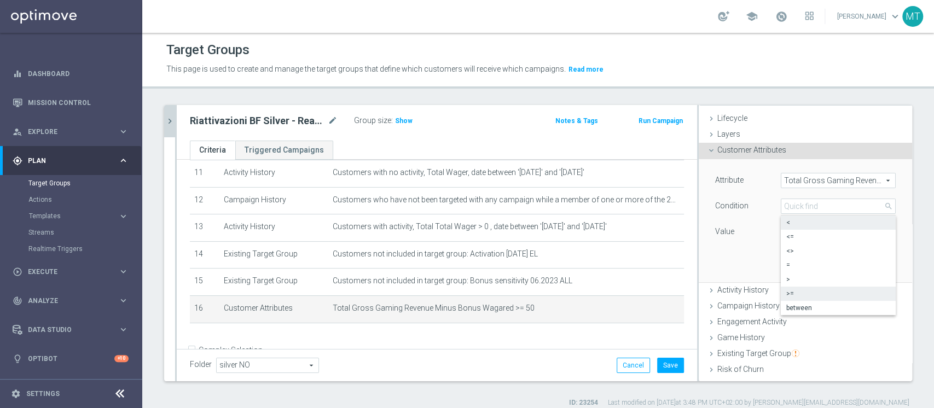
click at [786, 222] on span "<" at bounding box center [838, 222] width 104 height 9
type input "<"
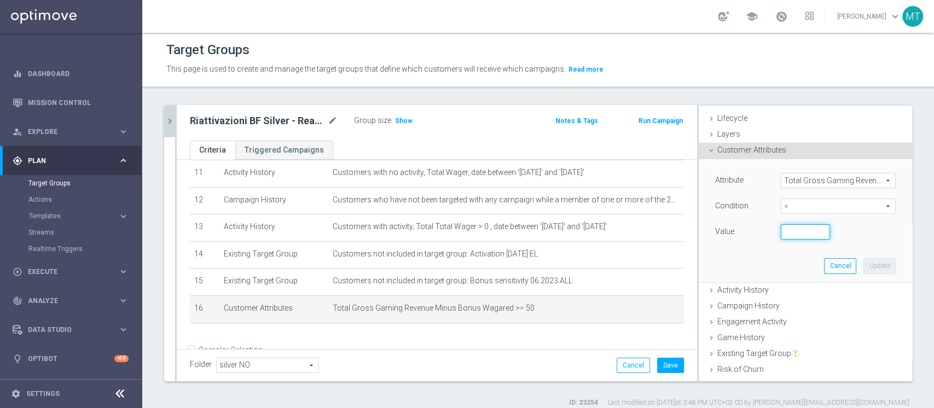
click at [782, 235] on input "number" at bounding box center [805, 231] width 49 height 15
type input "50"
click at [863, 261] on button "Update" at bounding box center [879, 265] width 32 height 15
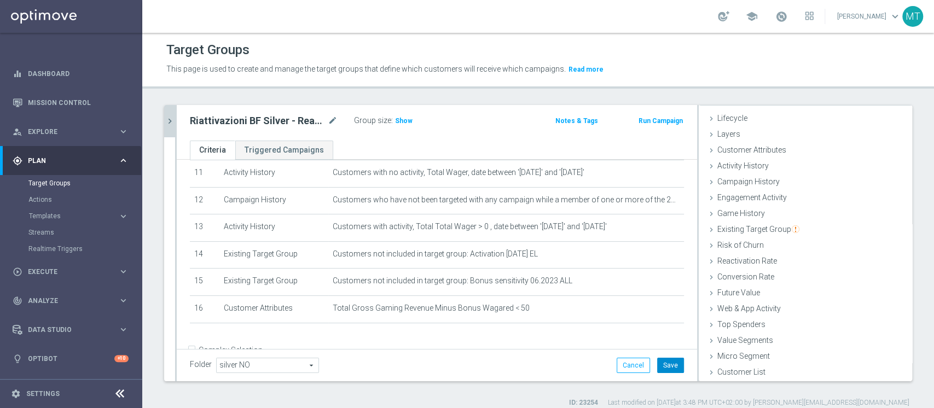
click at [661, 369] on button "Save" at bounding box center [670, 365] width 27 height 15
click at [289, 120] on h2 "Riattivazioni BF Silver - Reactivation 3m 14.08 low" at bounding box center [258, 120] width 136 height 13
copy div "Riattivazioni BF Silver - Reactivation 3m 14.08 low"
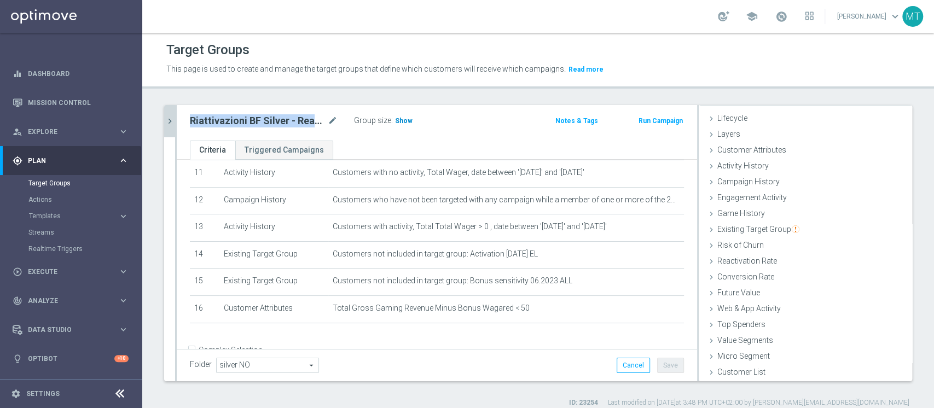
click at [410, 125] on h3 "Show" at bounding box center [404, 121] width 20 height 12
click at [171, 119] on icon "chevron_right" at bounding box center [170, 121] width 10 height 10
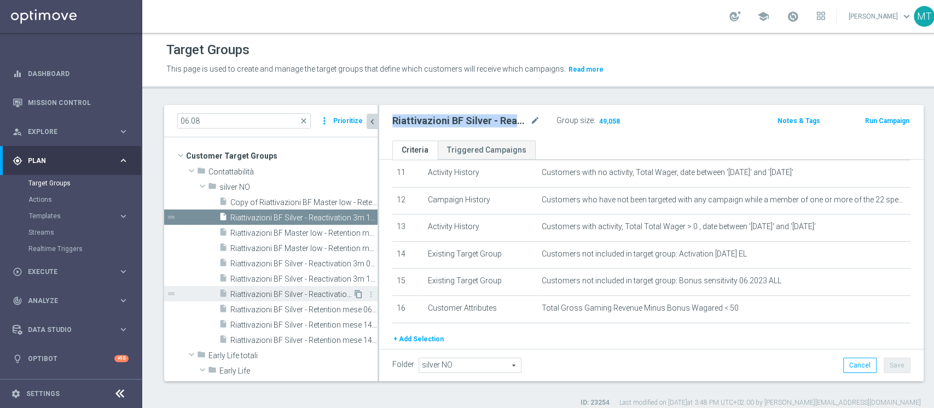
click at [354, 292] on icon "content_copy" at bounding box center [358, 294] width 9 height 9
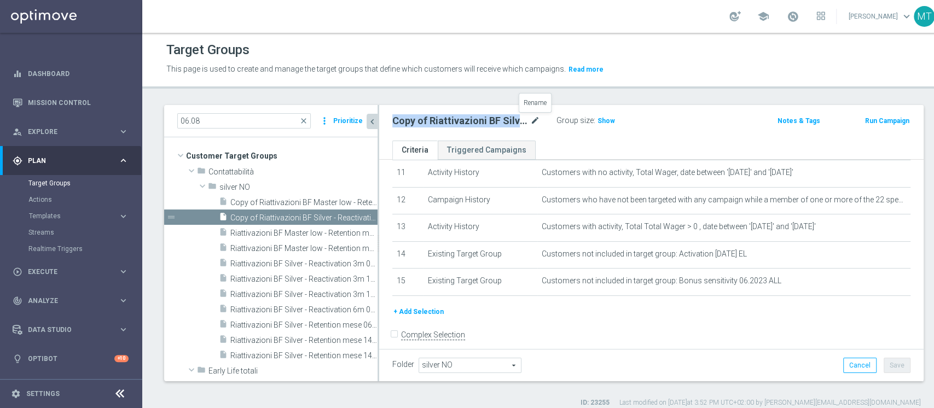
click at [530, 118] on icon "mode_edit" at bounding box center [535, 120] width 10 height 13
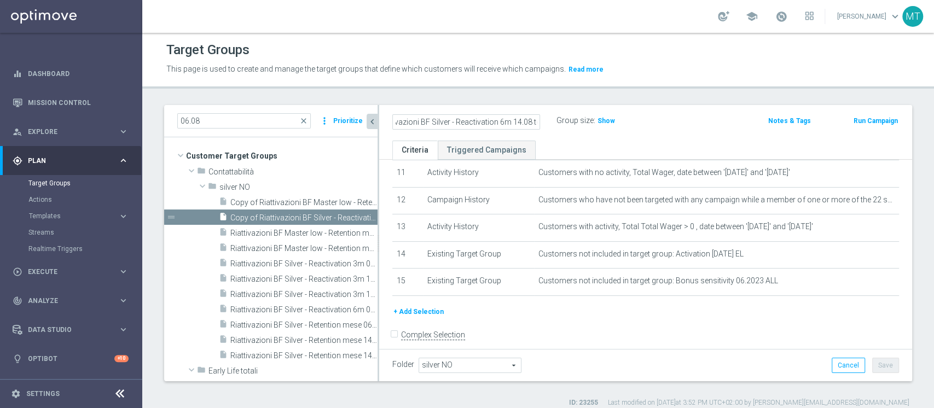
scroll to position [0, 51]
click at [408, 125] on input "Copy of Riattivazioni BF Silver - Reactivation 6m 14.08 top" at bounding box center [466, 121] width 148 height 15
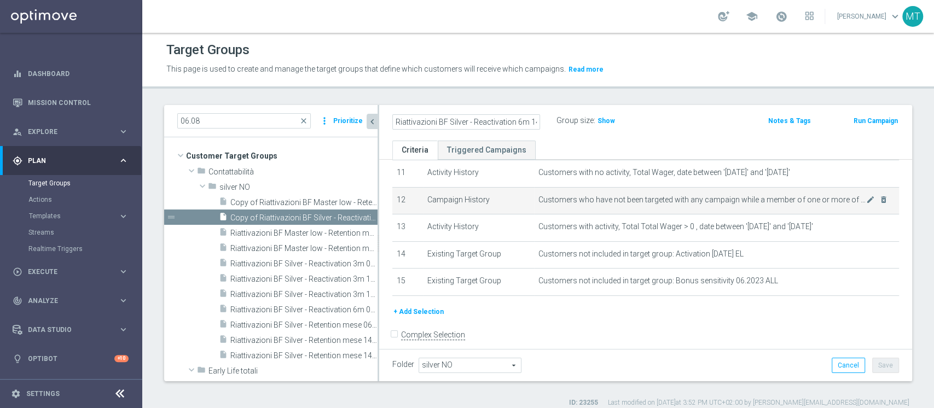
type input "Riattivazioni BF Silver - Reactivation 6m 14.08 top"
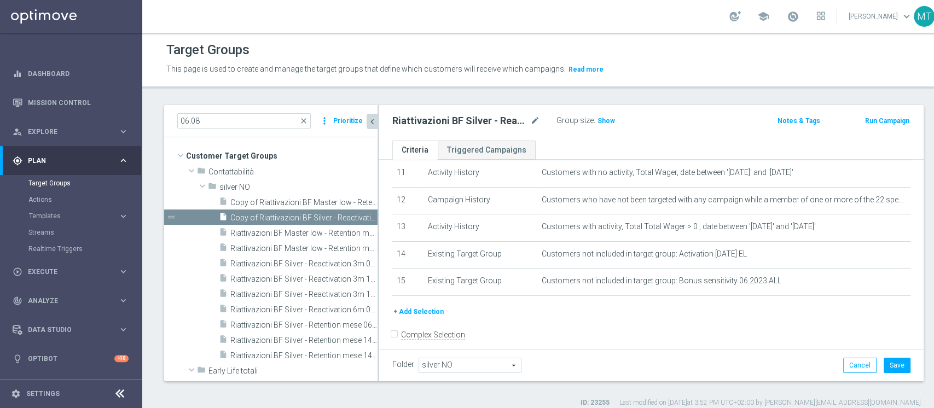
click at [408, 312] on button "+ Add Selection" at bounding box center [418, 312] width 53 height 12
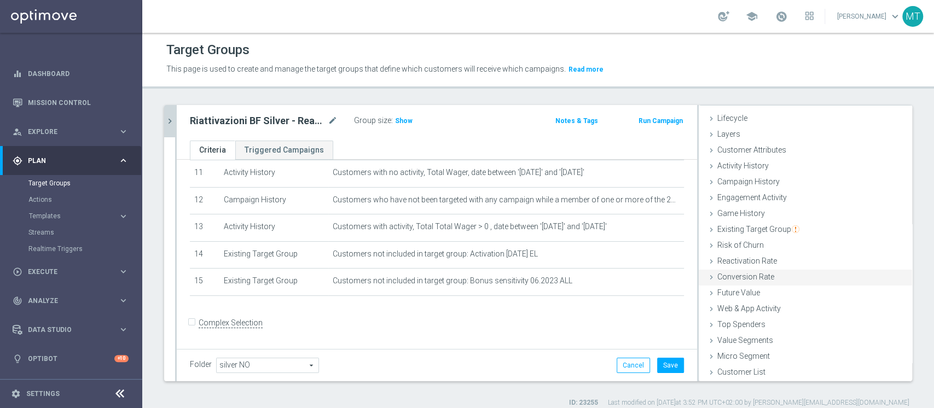
scroll to position [9, 0]
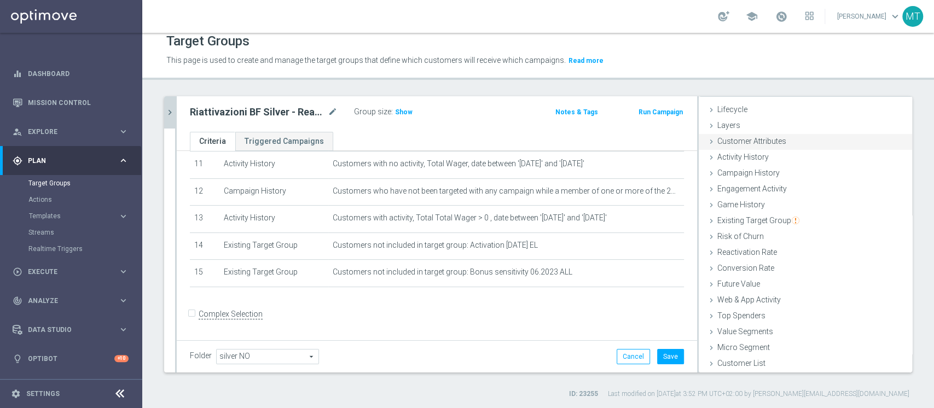
click at [723, 145] on div "Customer Attributes done selection updated" at bounding box center [805, 142] width 213 height 16
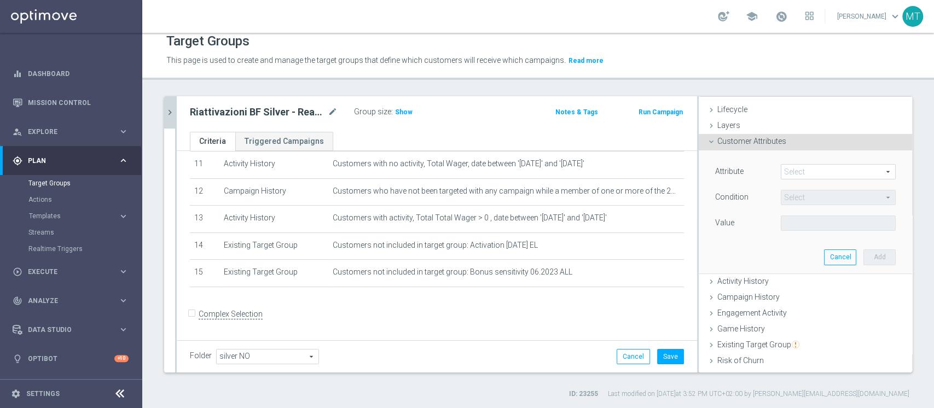
click at [791, 176] on span at bounding box center [838, 172] width 114 height 14
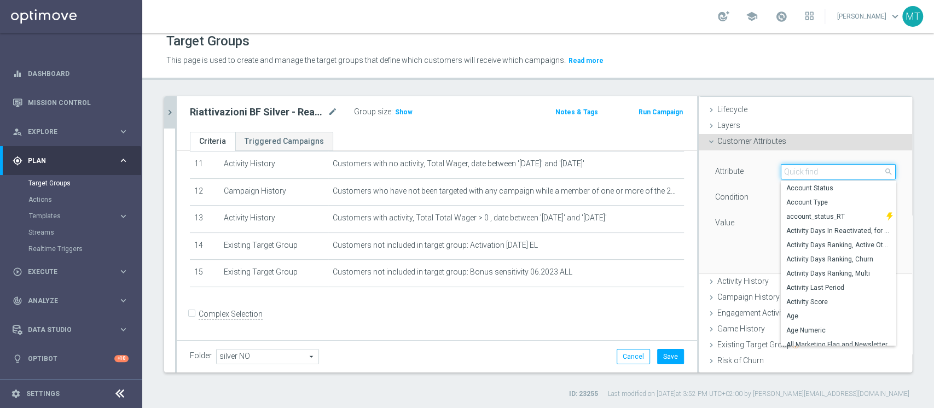
click at [791, 176] on input "search" at bounding box center [838, 171] width 115 height 15
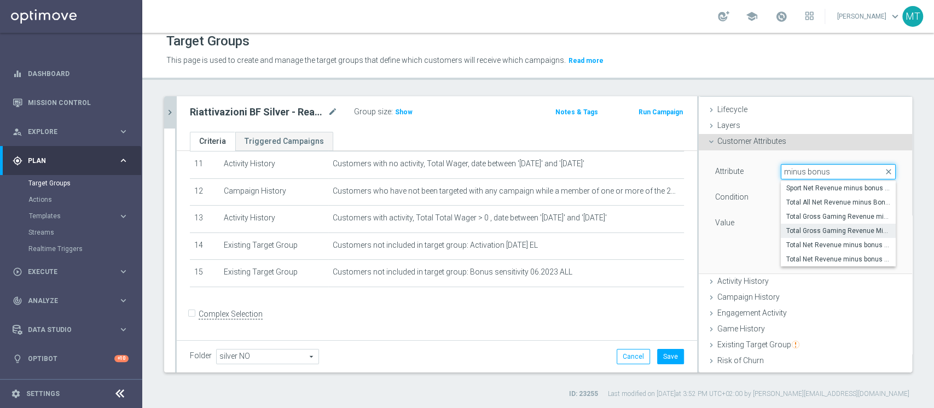
type input "minus bonus"
click at [822, 230] on span "Total Gross Gaming Revenue Minus Bonus Wagared" at bounding box center [838, 230] width 104 height 9
type input "Total Gross Gaming Revenue Minus Bonus Wagared"
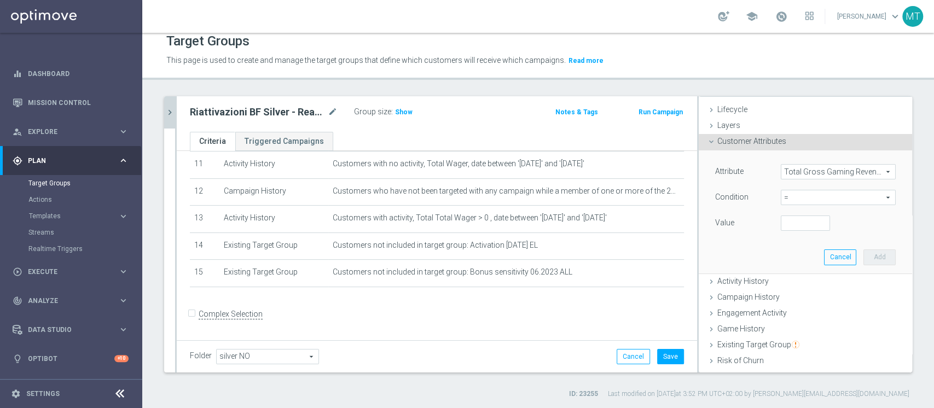
click at [782, 197] on span "=" at bounding box center [838, 197] width 114 height 14
click at [790, 288] on span ">=" at bounding box center [838, 285] width 104 height 9
type input ">="
click at [784, 212] on div "Attribute Total Gross Gaming Revenue Minus Bonus Wagared Total Gross Gaming Rev…" at bounding box center [805, 198] width 181 height 69
click at [781, 218] on input "number" at bounding box center [805, 223] width 49 height 15
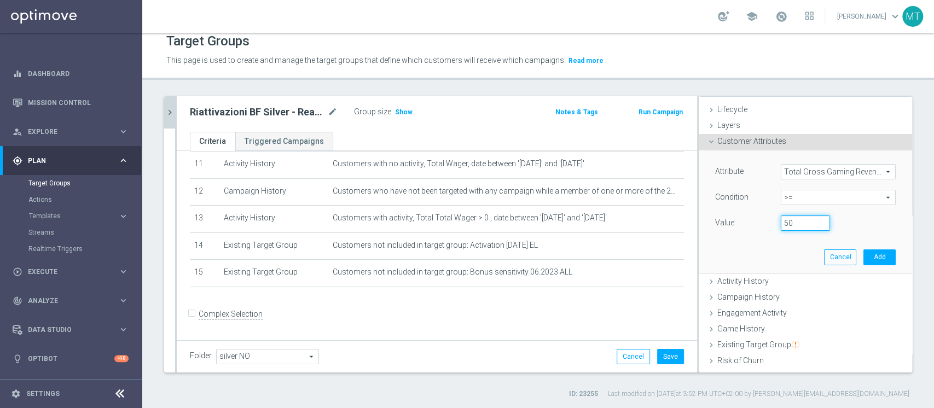
type input "50"
click at [864, 260] on button "Add" at bounding box center [879, 256] width 32 height 15
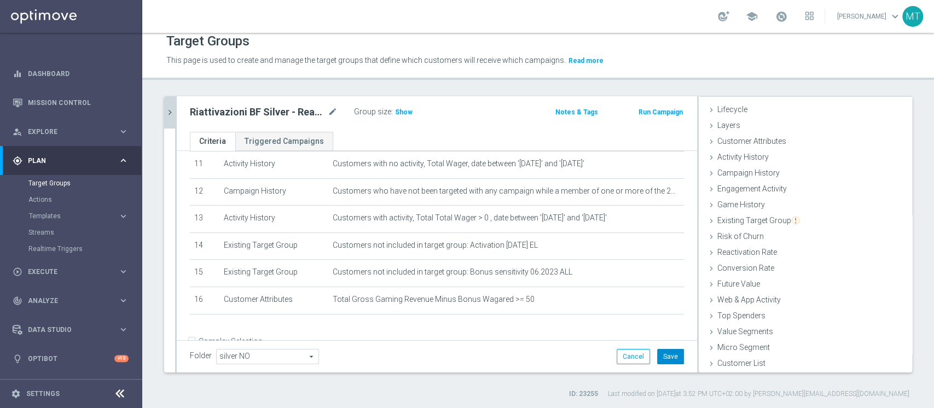
click at [657, 360] on button "Save" at bounding box center [670, 356] width 27 height 15
click at [304, 114] on h2 "Riattivazioni BF Silver - Reactivation 6m 14.08 top" at bounding box center [258, 112] width 136 height 13
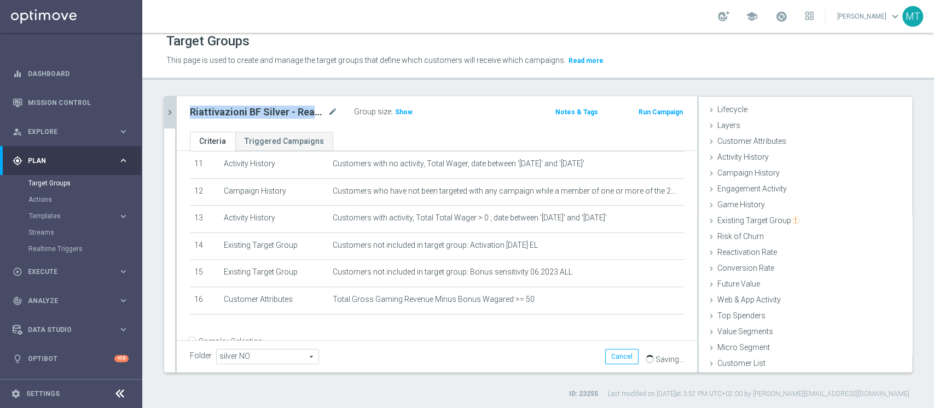
copy div "Riattivazioni BF Silver - Reactivation 6m 14.08 top"
click at [396, 111] on span "Show" at bounding box center [404, 112] width 18 height 8
click at [171, 108] on icon "chevron_right" at bounding box center [170, 112] width 10 height 10
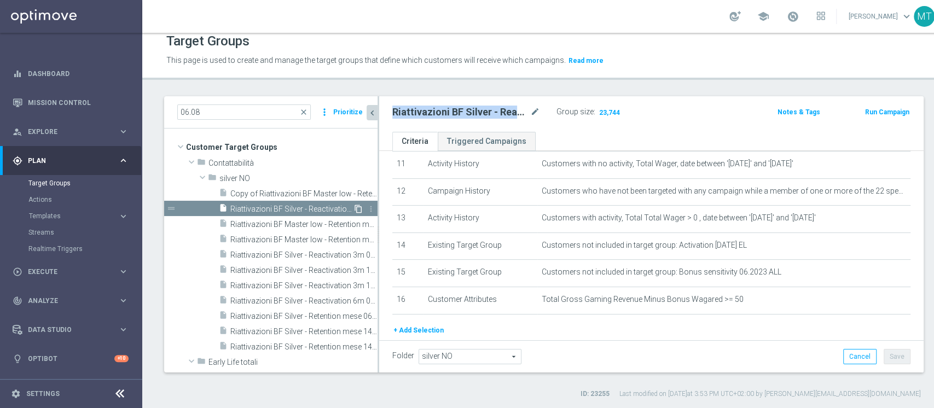
click at [354, 209] on icon "content_copy" at bounding box center [358, 209] width 9 height 9
click at [530, 112] on icon "mode_edit" at bounding box center [535, 112] width 10 height 13
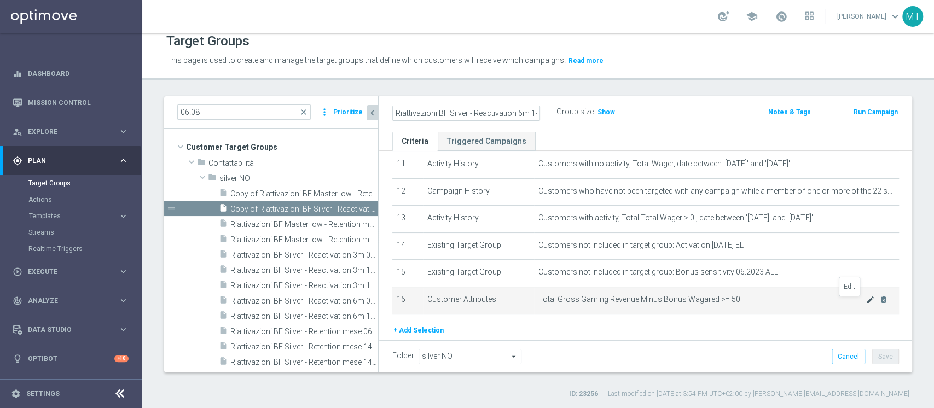
type input "Riattivazioni BF Silver - Reactivation 6m 14.08 low"
click at [866, 303] on icon "mode_edit" at bounding box center [870, 299] width 9 height 9
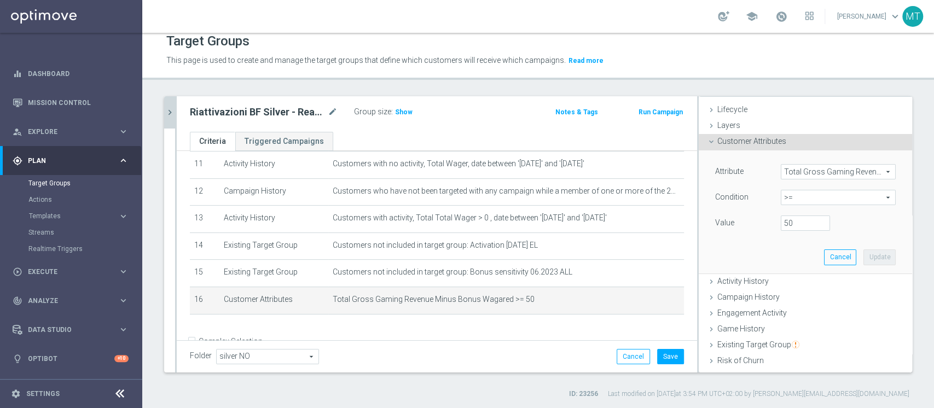
click at [791, 203] on span ">=" at bounding box center [838, 197] width 114 height 14
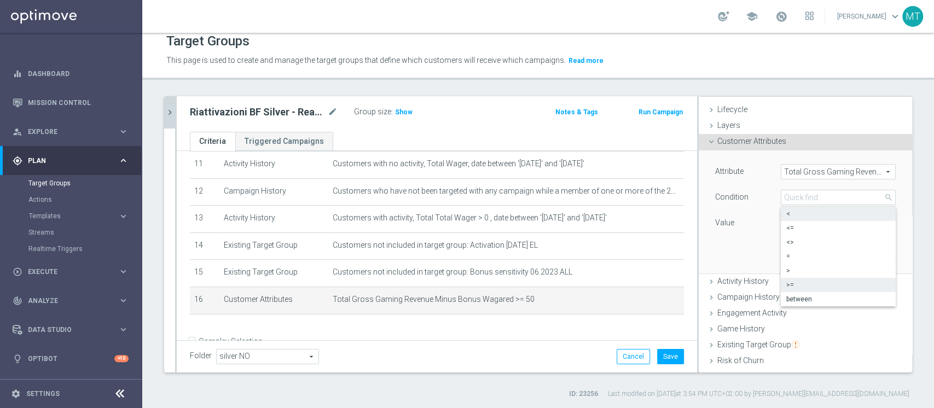
click at [808, 216] on span "<" at bounding box center [838, 213] width 104 height 9
type input "<"
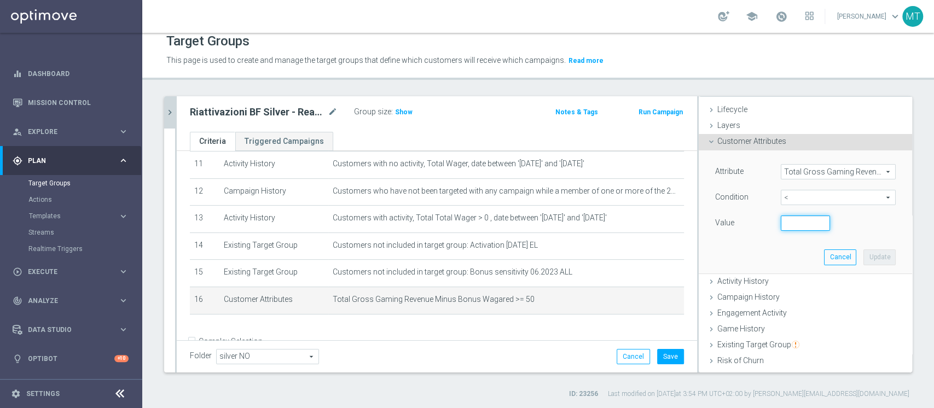
click at [788, 222] on input "number" at bounding box center [805, 223] width 49 height 15
type input "50"
click at [863, 260] on button "Update" at bounding box center [879, 256] width 32 height 15
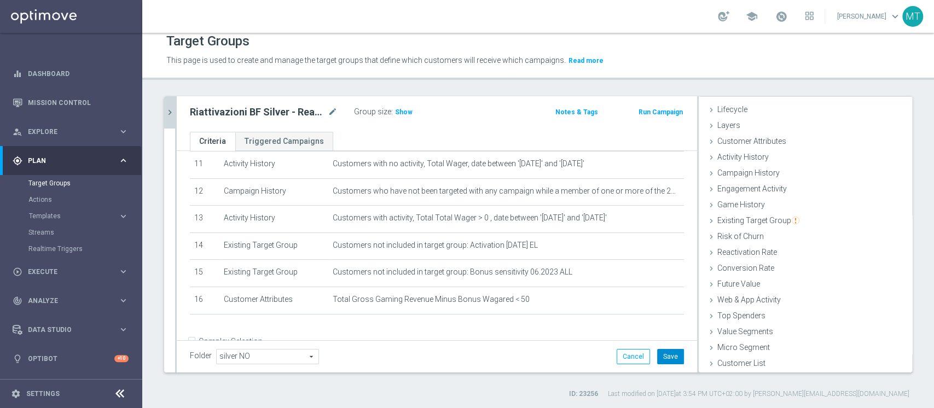
click at [659, 361] on button "Save" at bounding box center [670, 356] width 27 height 15
click at [403, 112] on span "Show" at bounding box center [404, 112] width 18 height 8
click at [175, 109] on div at bounding box center [176, 234] width 2 height 276
click at [171, 111] on icon "chevron_right" at bounding box center [170, 112] width 10 height 10
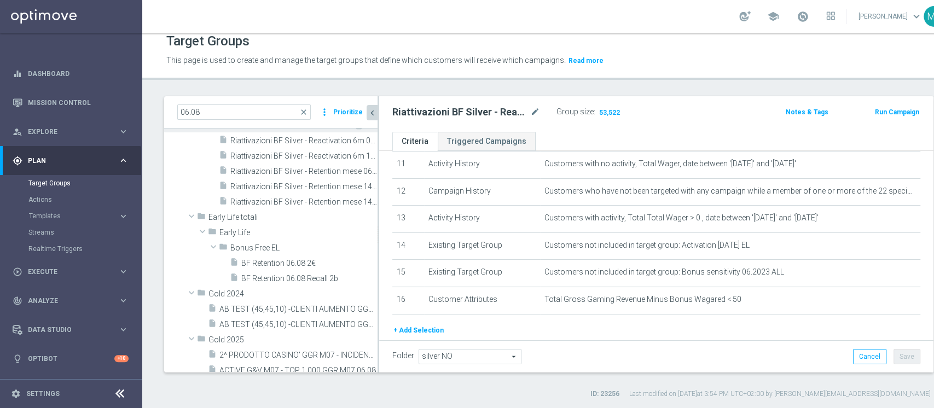
scroll to position [171, 0]
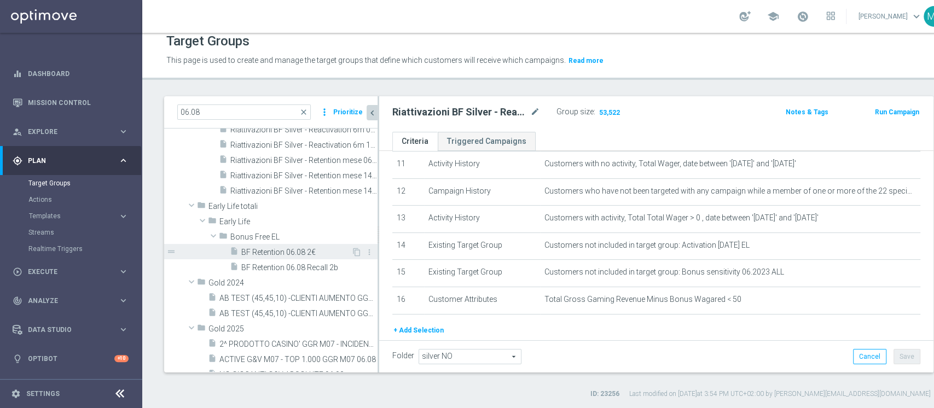
click at [277, 254] on span "BF Retention 06.08 2€" at bounding box center [296, 252] width 110 height 9
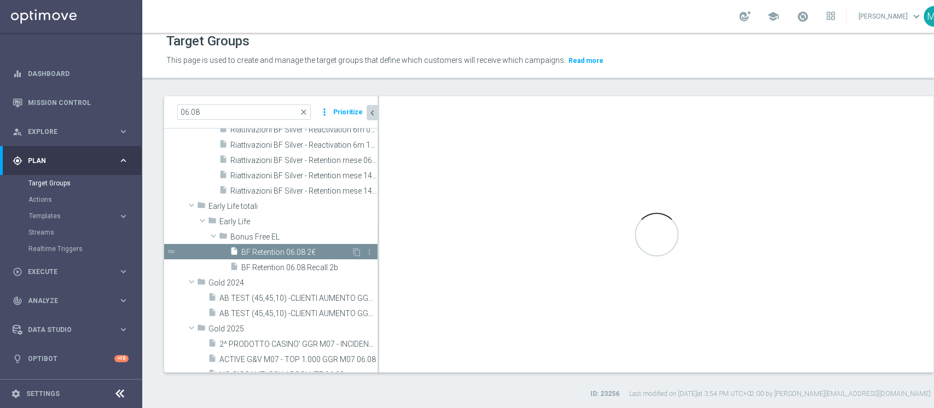
type input "Bonus Free EL"
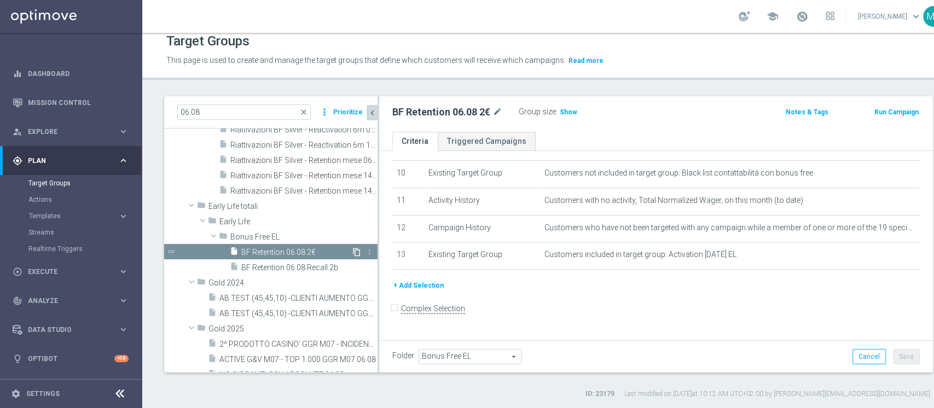
scroll to position [266, 0]
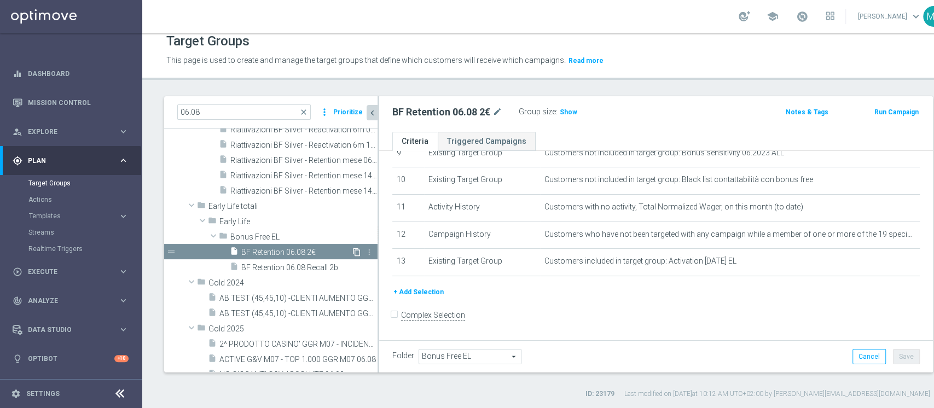
click at [352, 248] on icon "content_copy" at bounding box center [356, 252] width 9 height 9
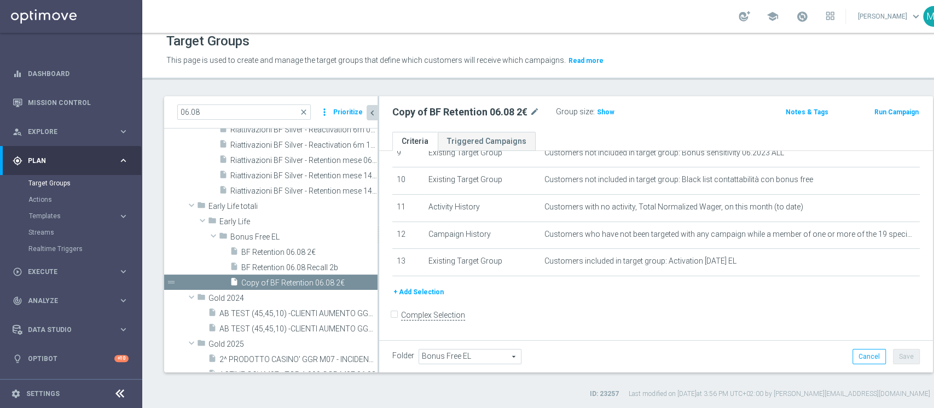
scroll to position [162, 0]
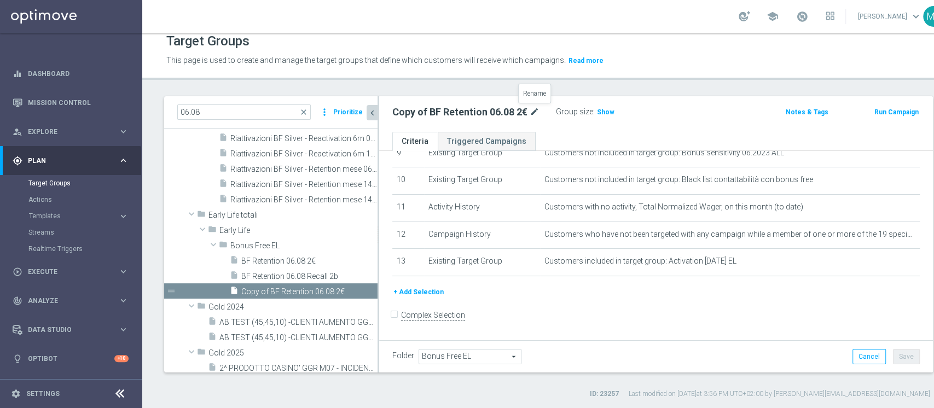
click at [533, 112] on icon "mode_edit" at bounding box center [534, 112] width 10 height 13
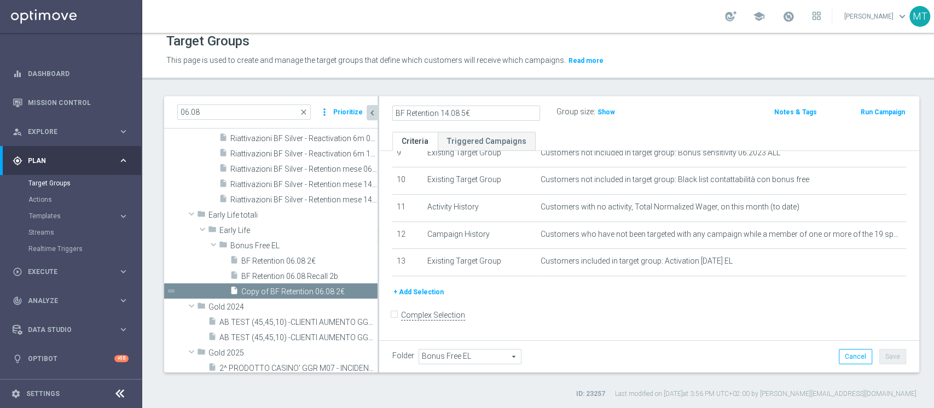
type input "BF Retention 14.08 5€"
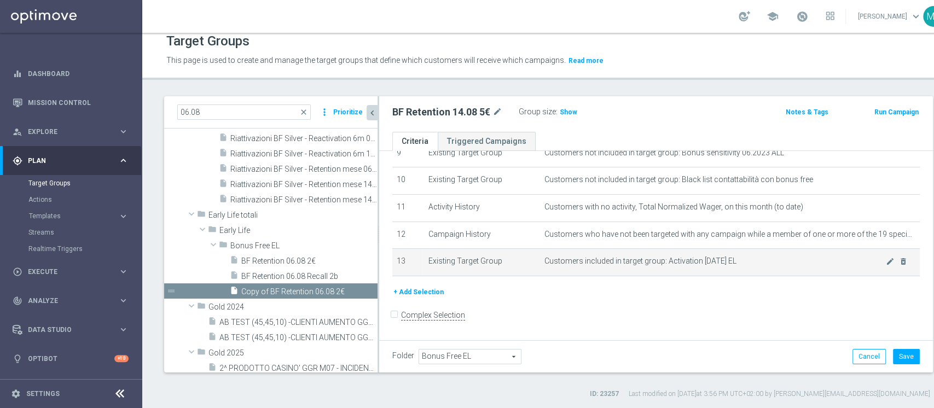
scroll to position [0, 0]
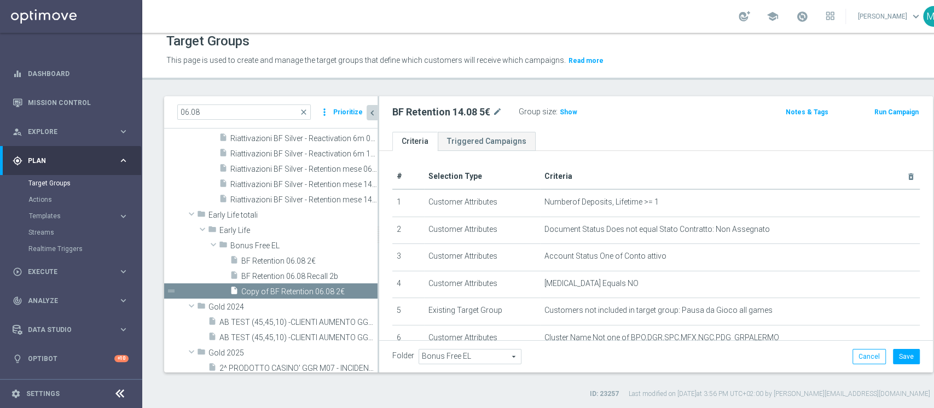
click at [455, 108] on h2 "BF Retention 14.08 5€" at bounding box center [441, 112] width 98 height 13
copy div "BF Retention 14.08 5€"
drag, startPoint x: 871, startPoint y: 348, endPoint x: 876, endPoint y: 358, distance: 11.5
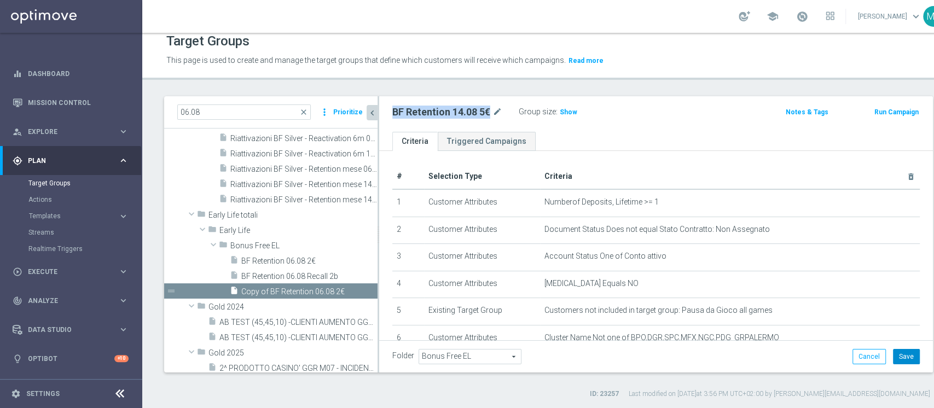
click at [893, 358] on button "Save" at bounding box center [906, 356] width 27 height 15
click at [564, 112] on span "Show" at bounding box center [569, 112] width 18 height 8
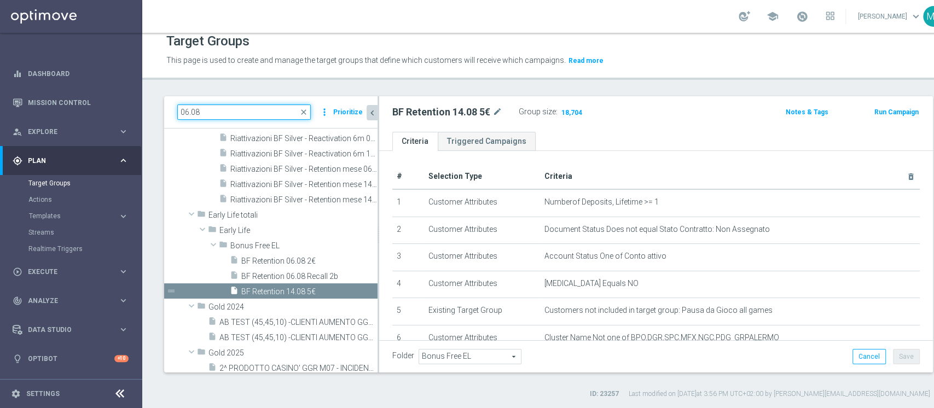
click at [179, 115] on input "06.08" at bounding box center [243, 111] width 133 height 15
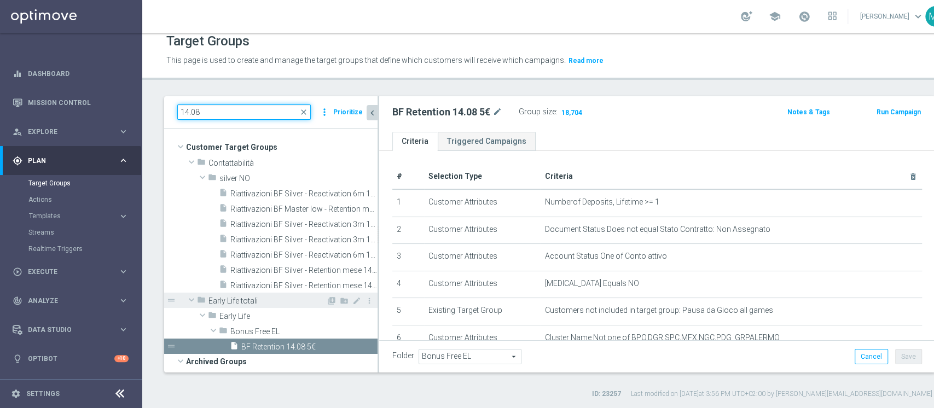
scroll to position [1, 0]
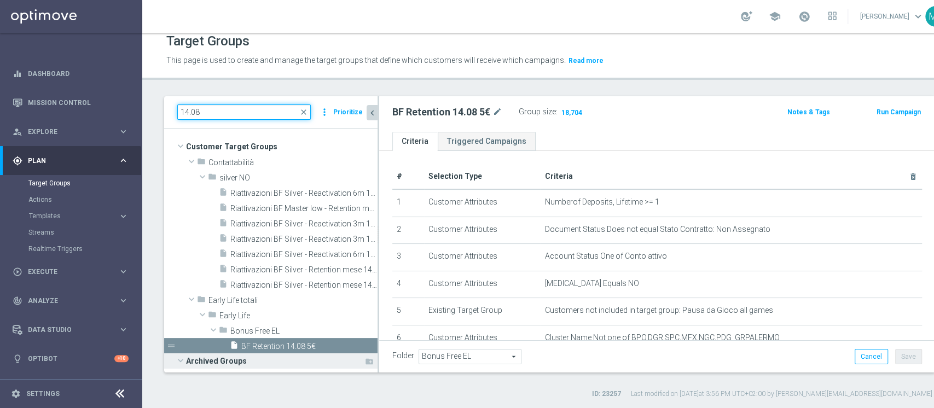
type input "14.08"
click at [179, 363] on span at bounding box center [180, 360] width 13 height 11
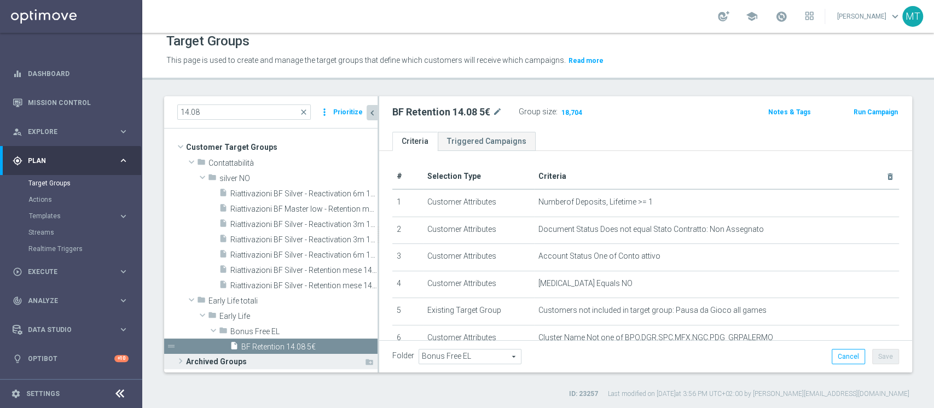
scroll to position [0, 0]
click at [266, 345] on span "BF Retention 14.08 5€" at bounding box center [296, 346] width 110 height 9
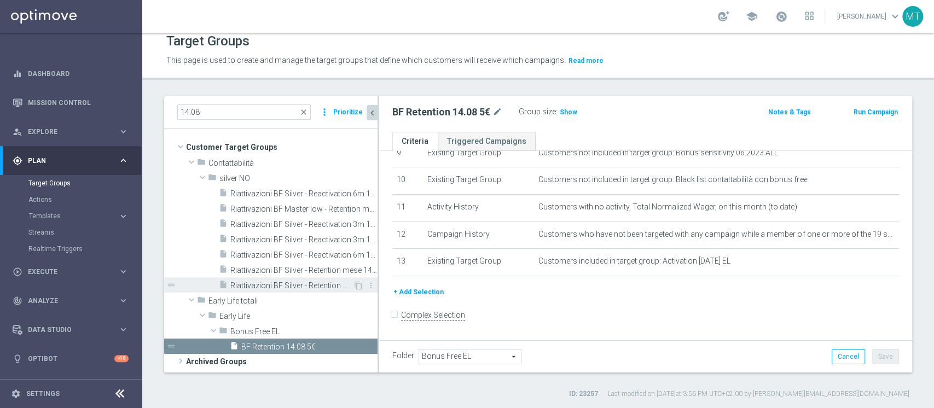
click at [294, 279] on div "insert_drive_file Riattivazioni BF Silver - Retention mese 14.08 top" at bounding box center [286, 284] width 134 height 15
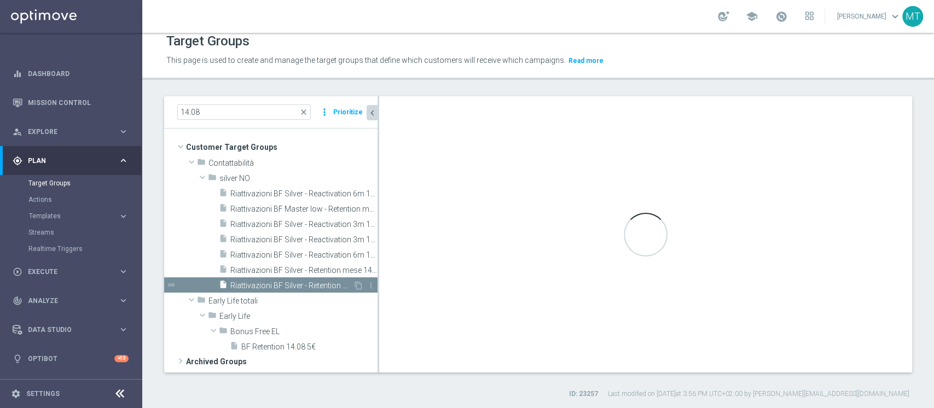
type input "silver NO"
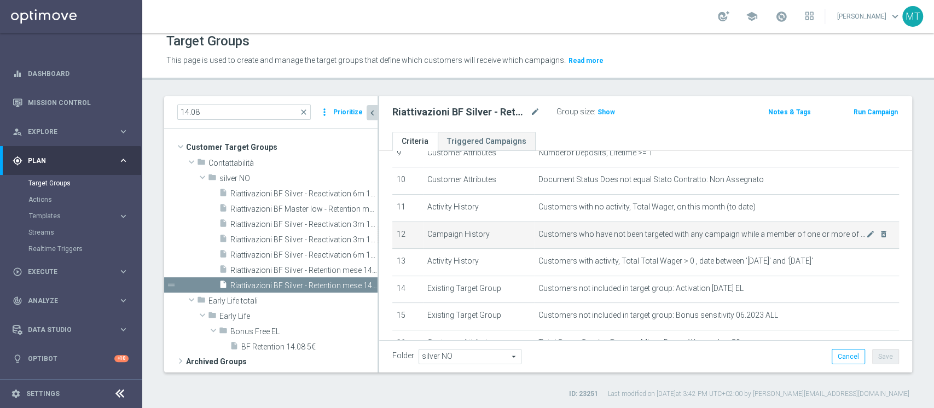
scroll to position [348, 0]
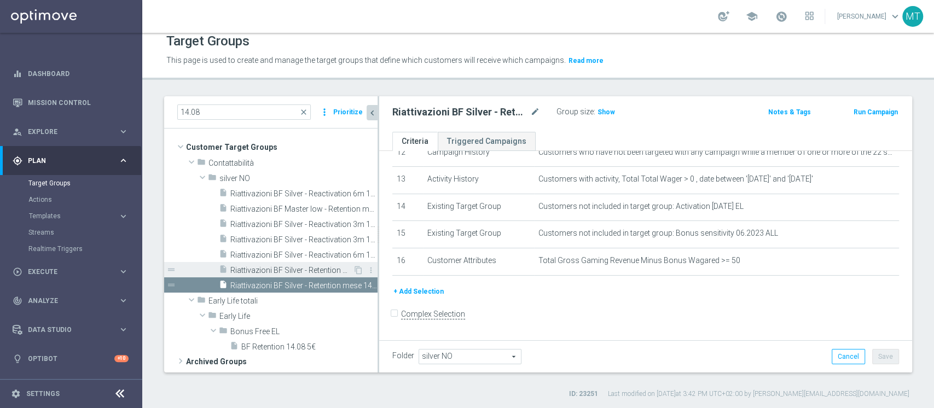
click at [319, 264] on div "insert_drive_file Riattivazioni BF Silver - Retention mese 14.08 low" at bounding box center [286, 269] width 134 height 15
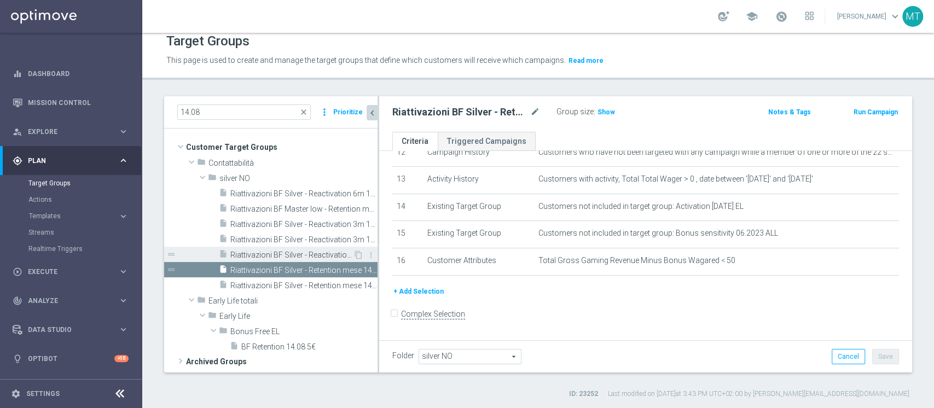
click at [313, 259] on div "insert_drive_file Riattivazioni BF Silver - Reactivation 6m 14.08 top" at bounding box center [286, 254] width 134 height 15
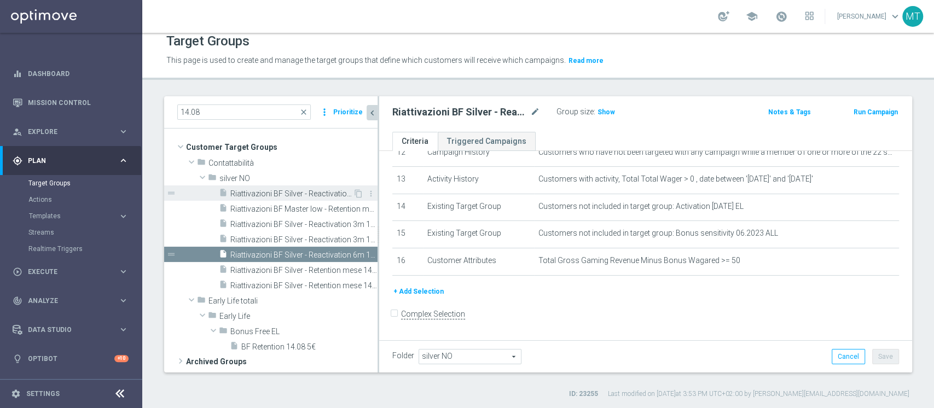
click at [316, 192] on span "Riattivazioni BF Silver - Reactivation 6m 14.08 low" at bounding box center [291, 193] width 123 height 9
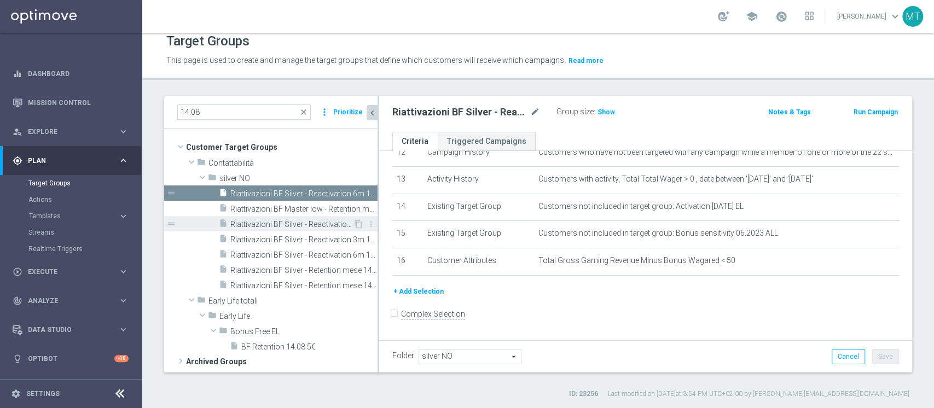
click at [303, 216] on div "insert_drive_file Riattivazioni BF Silver - Reactivation 3m 14.08 low" at bounding box center [286, 223] width 134 height 15
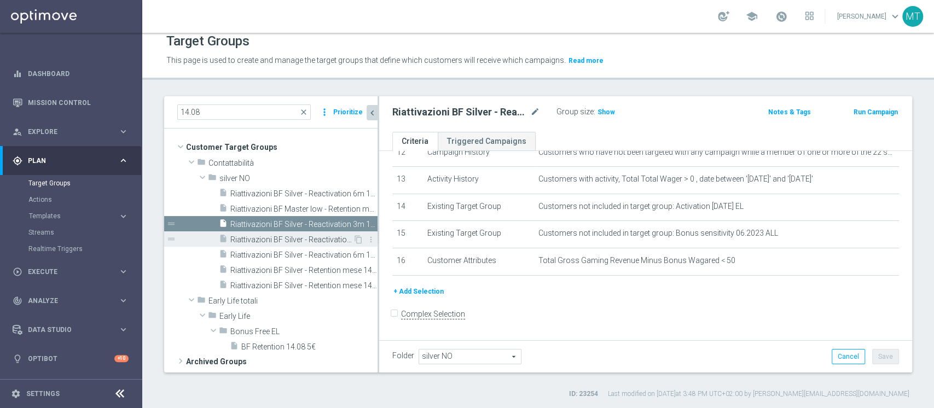
click at [302, 235] on span "Riattivazioni BF Silver - Reactivation 3m 14.08 top" at bounding box center [291, 239] width 123 height 9
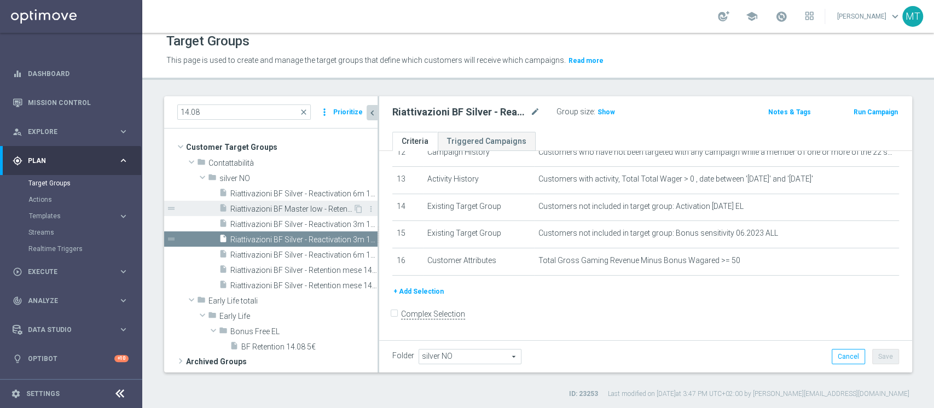
click at [287, 212] on span "Riattivazioni BF Master low - Retention mese 14.08" at bounding box center [291, 209] width 123 height 9
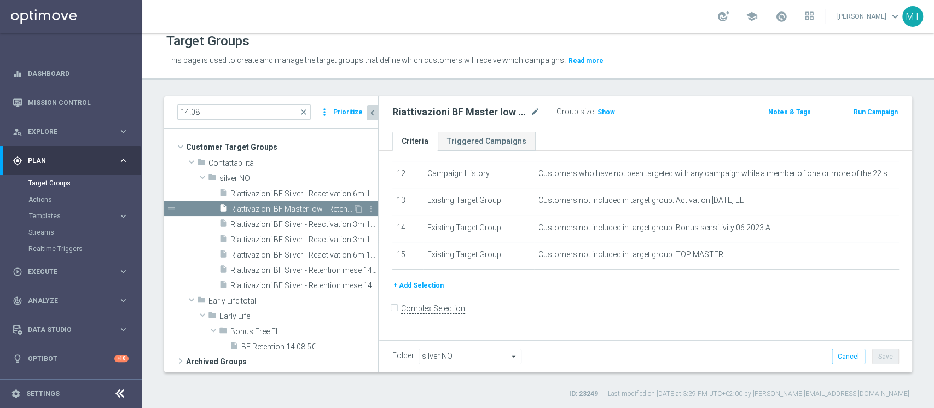
scroll to position [321, 0]
